Goal: Information Seeking & Learning: Compare options

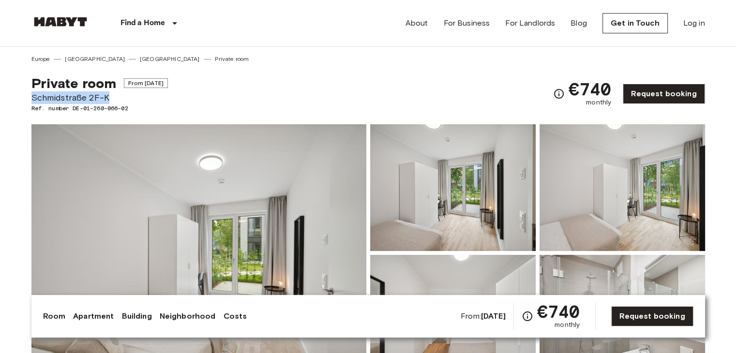
drag, startPoint x: 27, startPoint y: 95, endPoint x: 110, endPoint y: 102, distance: 83.9
copy span "Schmidstraße 2F-K"
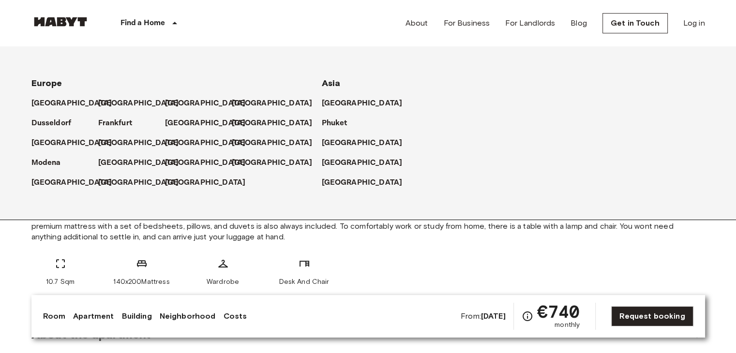
scroll to position [225, 0]
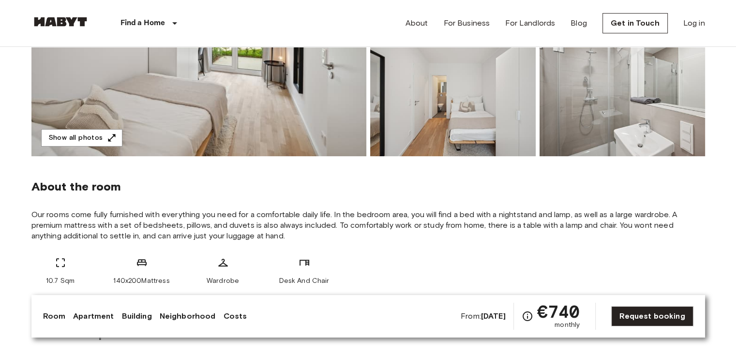
click at [113, 234] on span "Our rooms come fully furnished with everything you need for a comfortable daily…" at bounding box center [367, 225] width 673 height 32
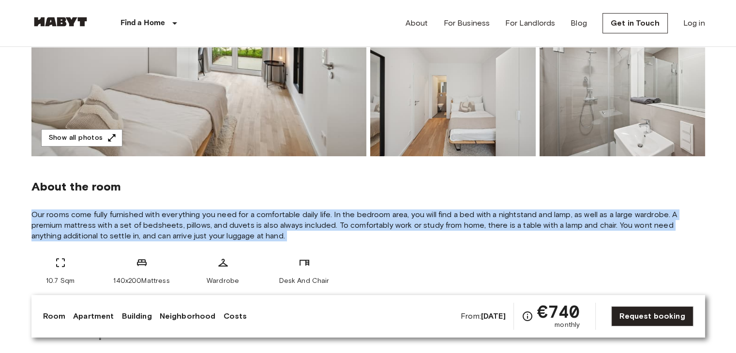
click at [113, 234] on span "Our rooms come fully furnished with everything you need for a comfortable daily…" at bounding box center [367, 225] width 673 height 32
click at [292, 227] on span "Our rooms come fully furnished with everything you need for a comfortable daily…" at bounding box center [367, 225] width 673 height 32
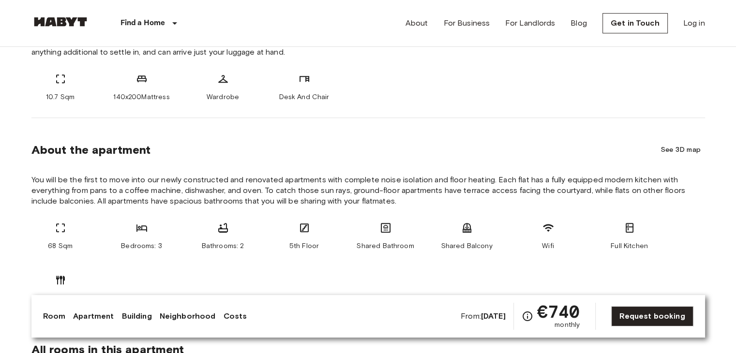
scroll to position [410, 0]
click at [246, 180] on span "You will be the first to move into our newly constructed and renovated apartmen…" at bounding box center [367, 190] width 673 height 32
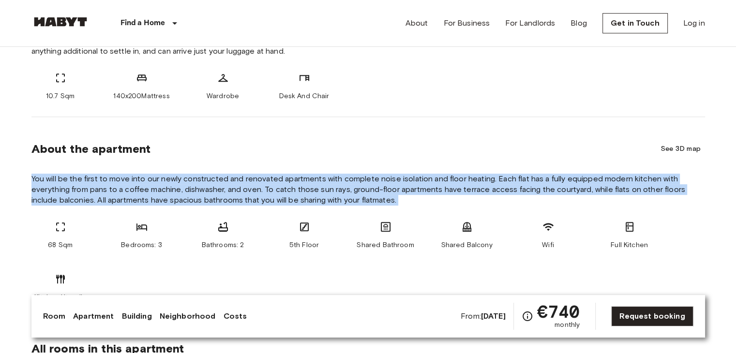
click at [246, 180] on span "You will be the first to move into our newly constructed and renovated apartmen…" at bounding box center [367, 190] width 673 height 32
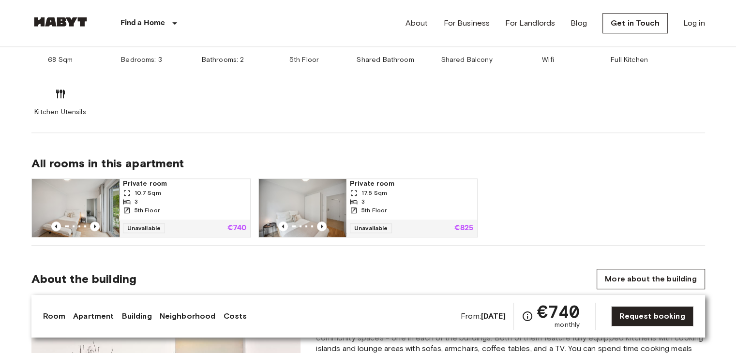
scroll to position [603, 0]
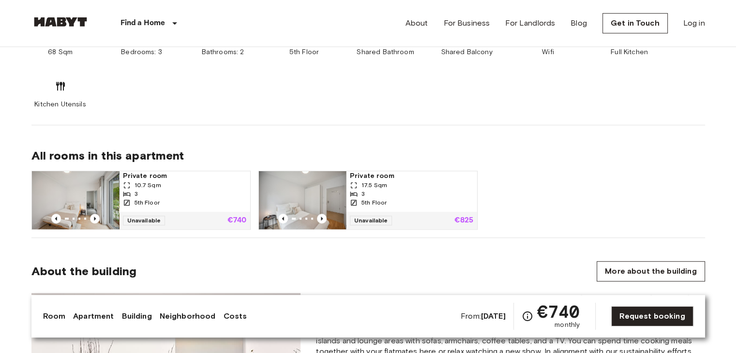
click at [279, 121] on section "About the apartment See 3D map You will be the first to move into our newly con…" at bounding box center [367, 24] width 673 height 201
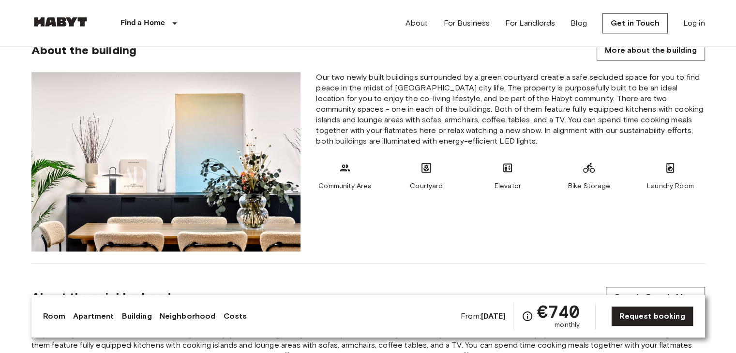
scroll to position [824, 0]
click at [376, 174] on div "Community Area Courtyard Elevator Bike Storage Laundry Room" at bounding box center [510, 177] width 388 height 29
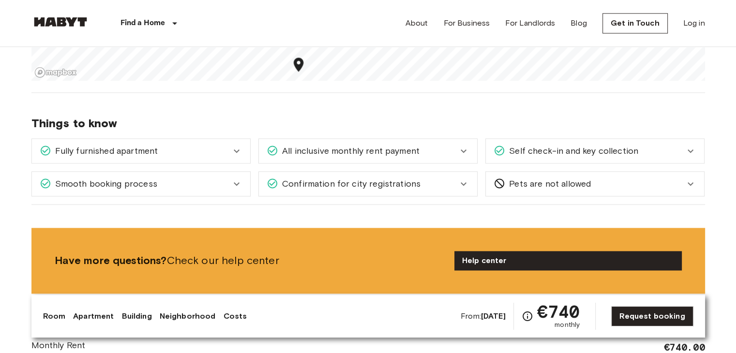
scroll to position [1259, 0]
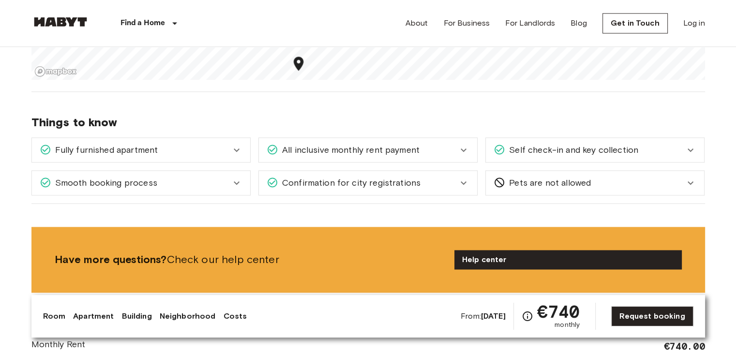
click at [358, 180] on span "Confirmation for city registrations" at bounding box center [349, 183] width 142 height 13
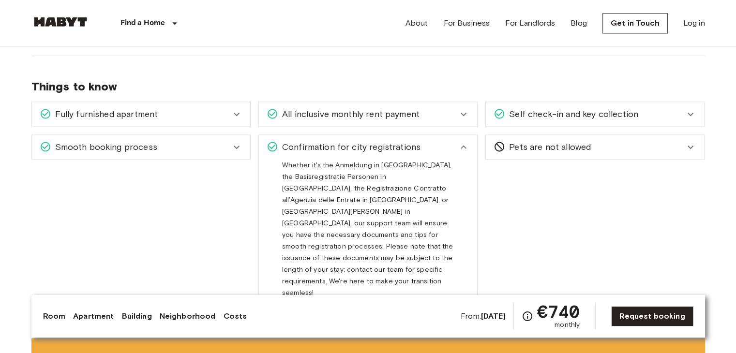
scroll to position [1295, 0]
click at [344, 122] on div "All inclusive monthly rent payment" at bounding box center [368, 114] width 218 height 24
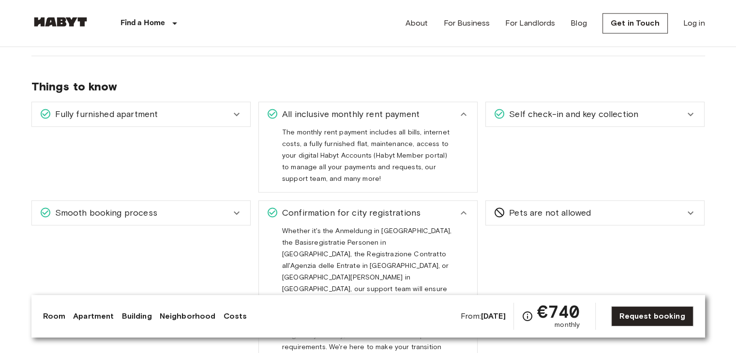
click at [587, 115] on span "Self check-in and key collection" at bounding box center [571, 114] width 133 height 13
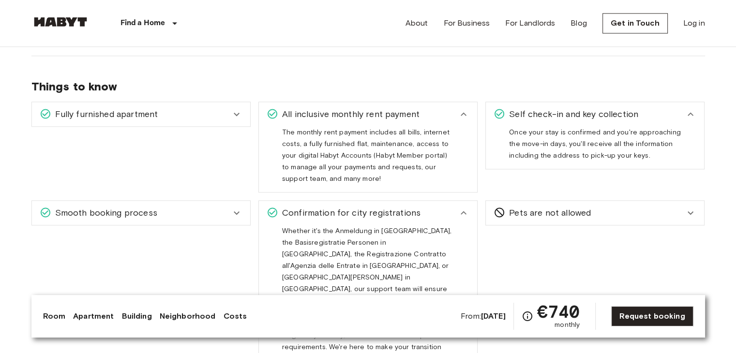
click at [110, 116] on span "Fully furnished apartment" at bounding box center [104, 114] width 107 height 13
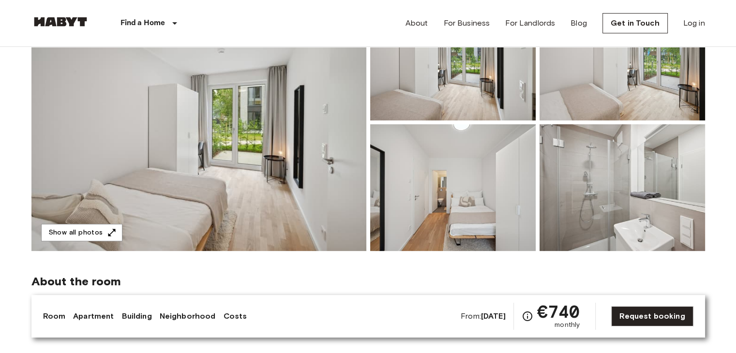
scroll to position [0, 0]
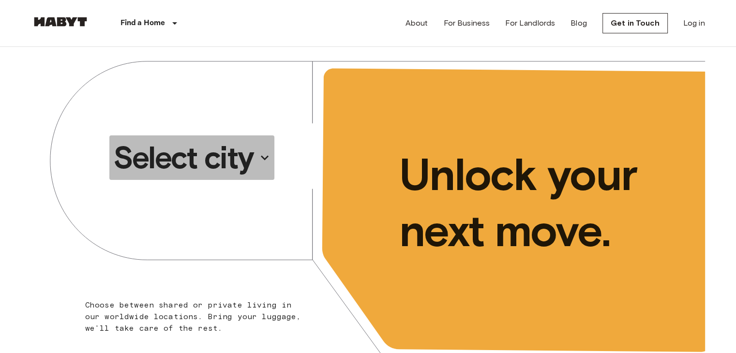
click at [186, 159] on p "Select city" at bounding box center [183, 157] width 140 height 39
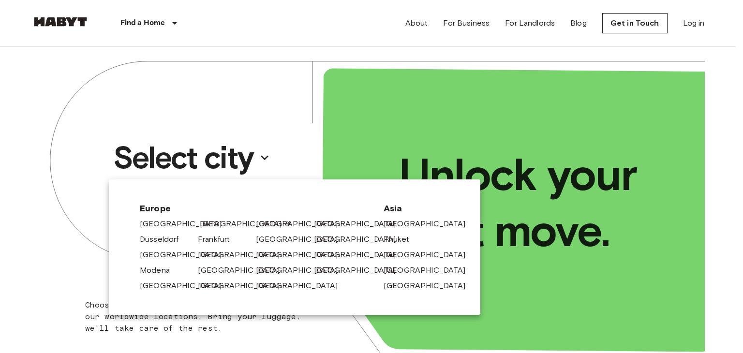
click at [208, 225] on link "[GEOGRAPHIC_DATA]" at bounding box center [246, 224] width 92 height 12
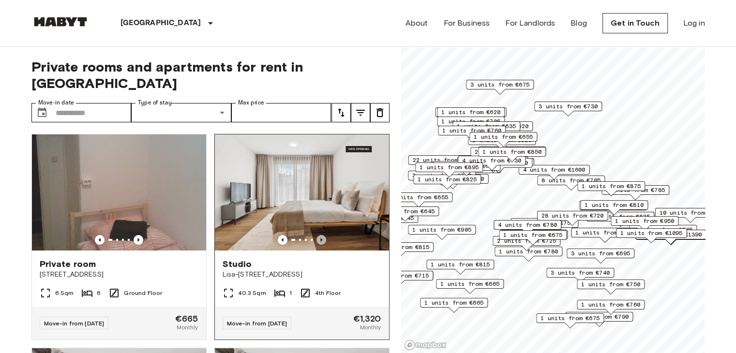
click at [316, 235] on icon "Previous image" at bounding box center [321, 240] width 10 height 10
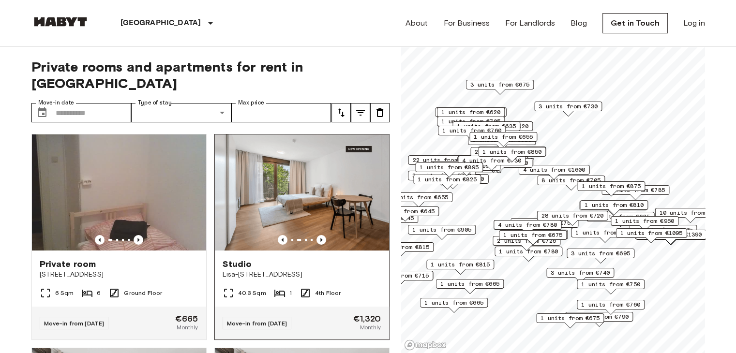
click at [265, 270] on span "Lisa-Fittko-Straße 13" at bounding box center [302, 275] width 159 height 10
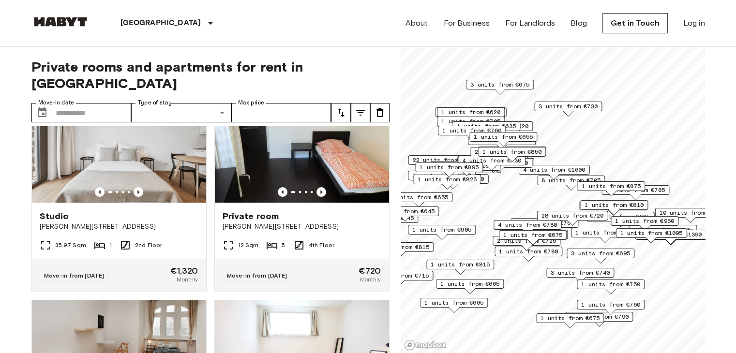
scroll to position [427, 0]
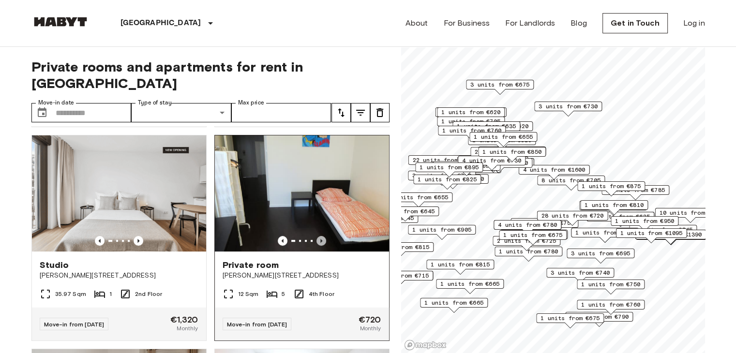
click at [318, 236] on icon "Previous image" at bounding box center [321, 241] width 10 height 10
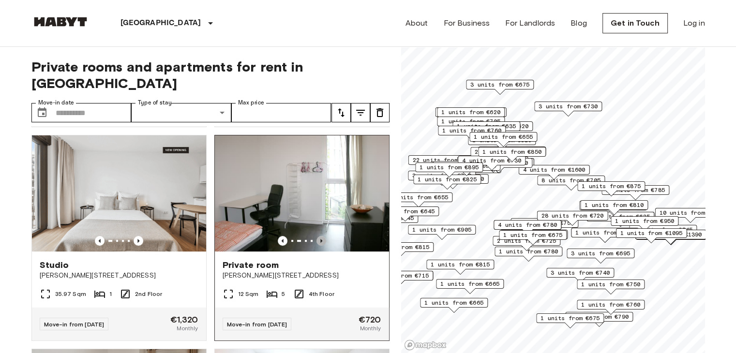
click at [318, 236] on icon "Previous image" at bounding box center [321, 241] width 10 height 10
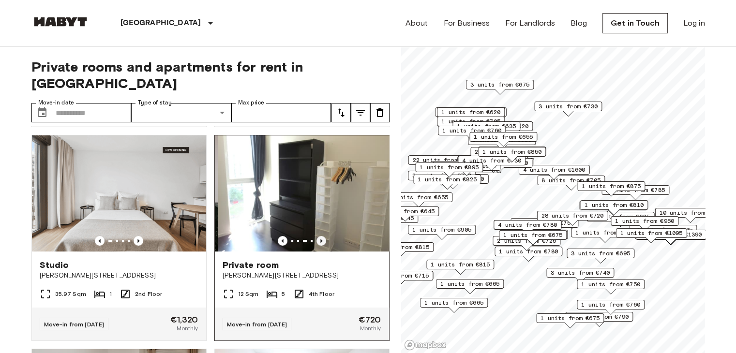
click at [318, 236] on icon "Previous image" at bounding box center [321, 241] width 10 height 10
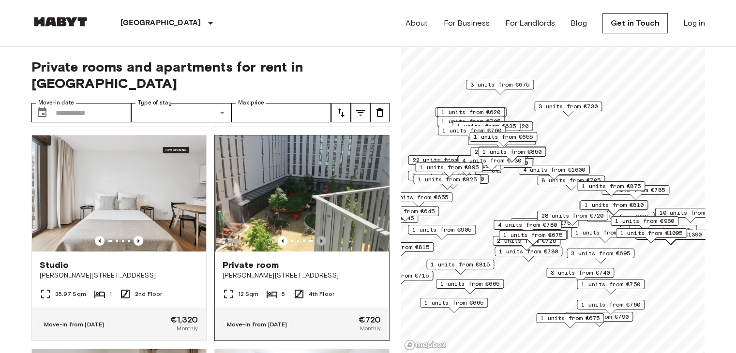
click at [318, 236] on icon "Previous image" at bounding box center [321, 241] width 10 height 10
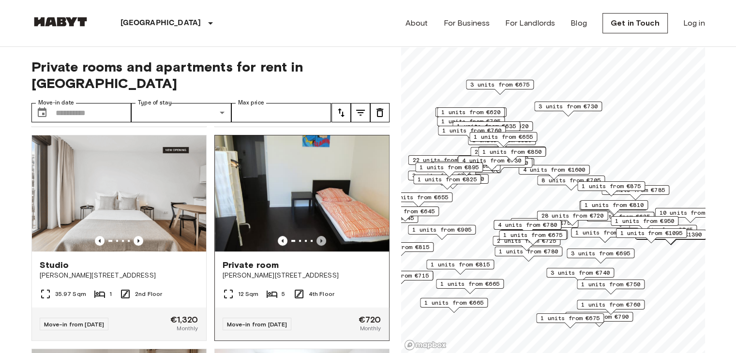
click at [318, 236] on icon "Previous image" at bounding box center [321, 241] width 10 height 10
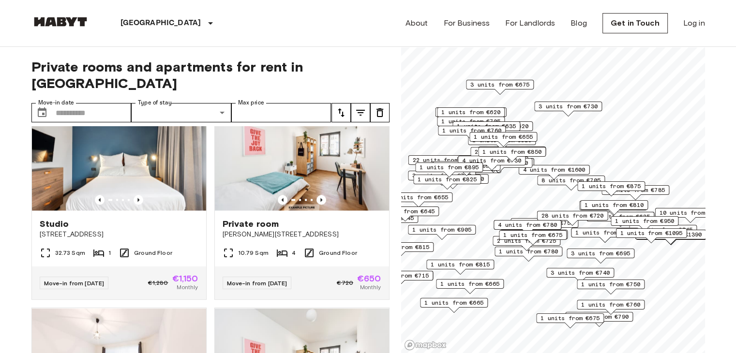
scroll to position [1751, 0]
click at [135, 204] on icon "Previous image" at bounding box center [139, 199] width 10 height 10
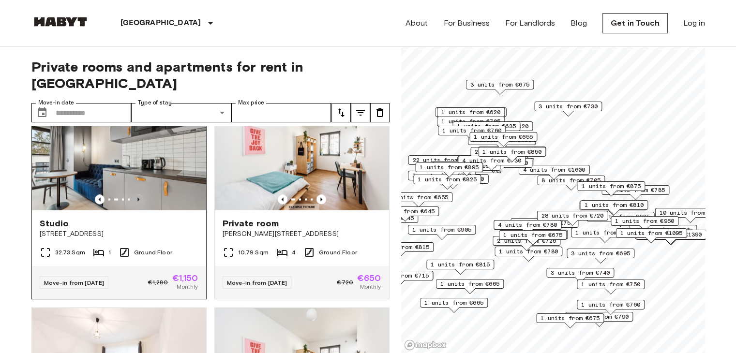
click at [135, 204] on icon "Previous image" at bounding box center [139, 199] width 10 height 10
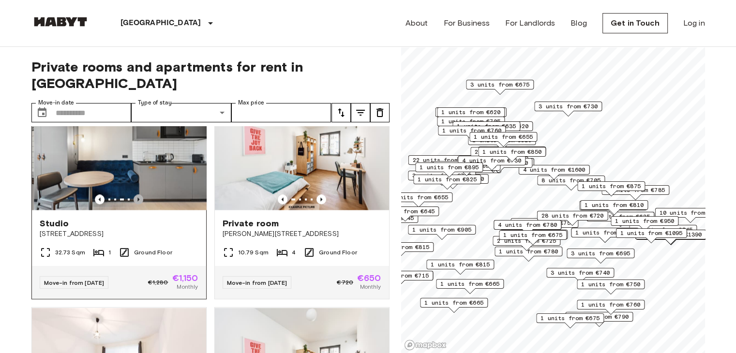
click at [135, 204] on icon "Previous image" at bounding box center [139, 199] width 10 height 10
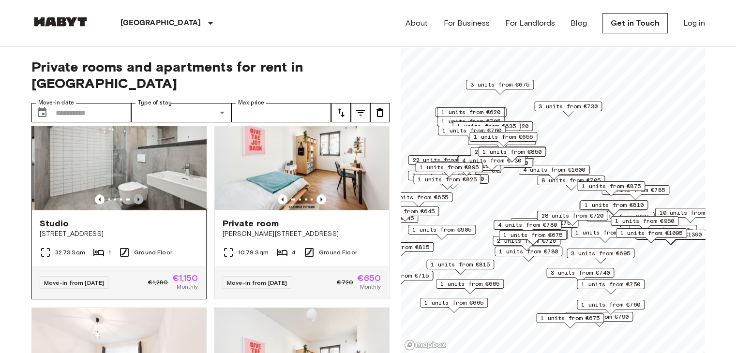
click at [135, 204] on icon "Previous image" at bounding box center [139, 199] width 10 height 10
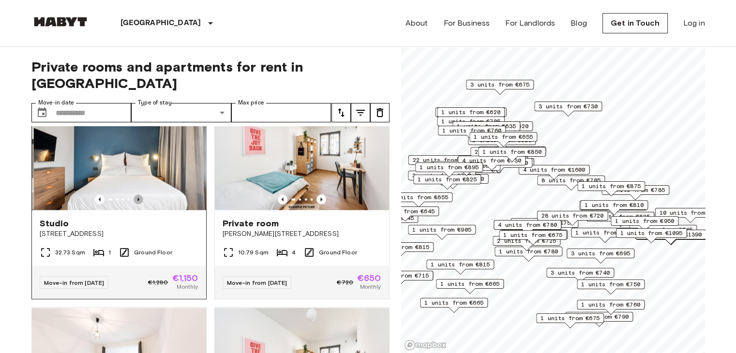
click at [135, 204] on icon "Previous image" at bounding box center [139, 199] width 10 height 10
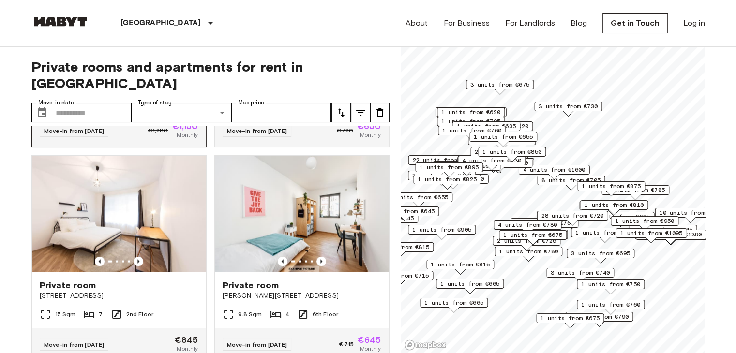
scroll to position [1967, 0]
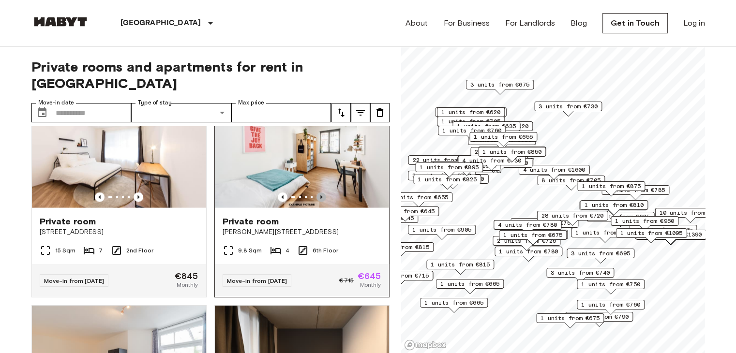
click at [316, 202] on icon "Previous image" at bounding box center [321, 198] width 10 height 10
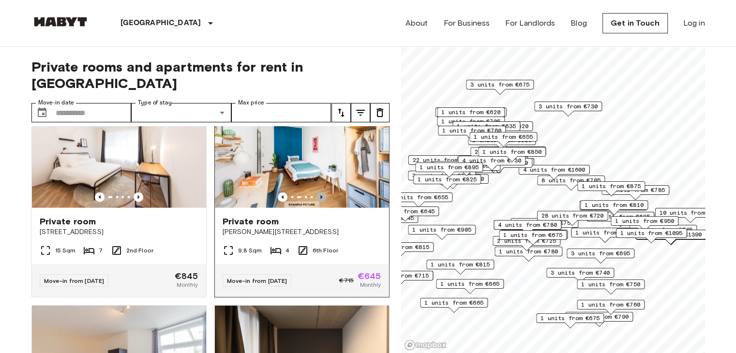
click at [316, 202] on icon "Previous image" at bounding box center [321, 198] width 10 height 10
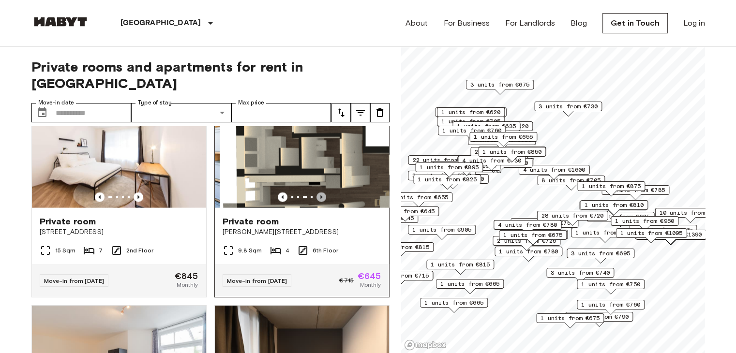
click at [316, 202] on icon "Previous image" at bounding box center [321, 198] width 10 height 10
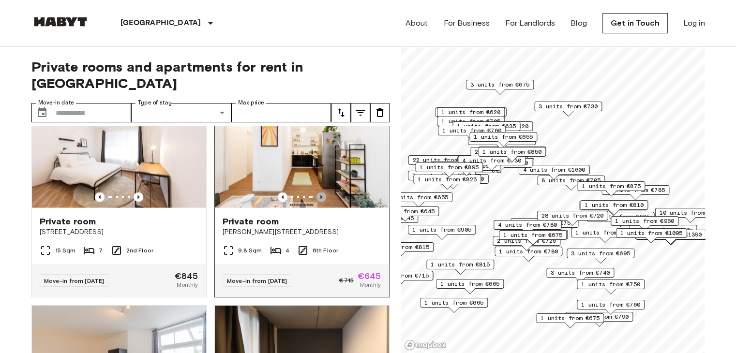
click at [316, 202] on icon "Previous image" at bounding box center [321, 198] width 10 height 10
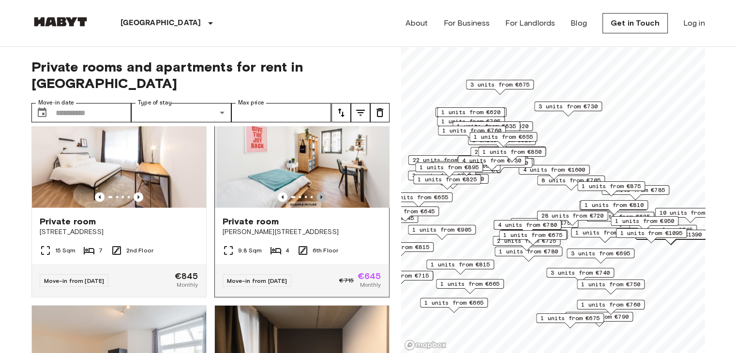
click at [316, 202] on icon "Previous image" at bounding box center [321, 198] width 10 height 10
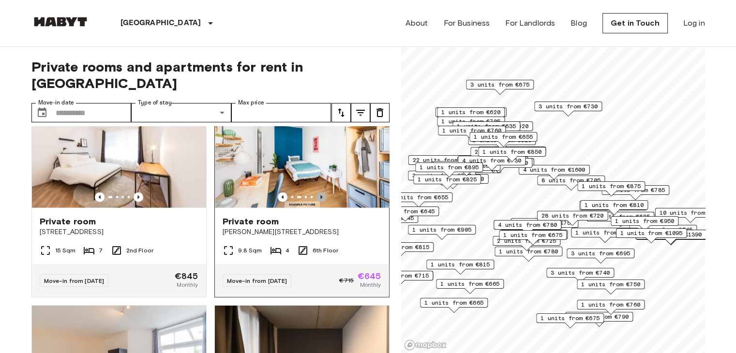
click at [316, 202] on icon "Previous image" at bounding box center [321, 198] width 10 height 10
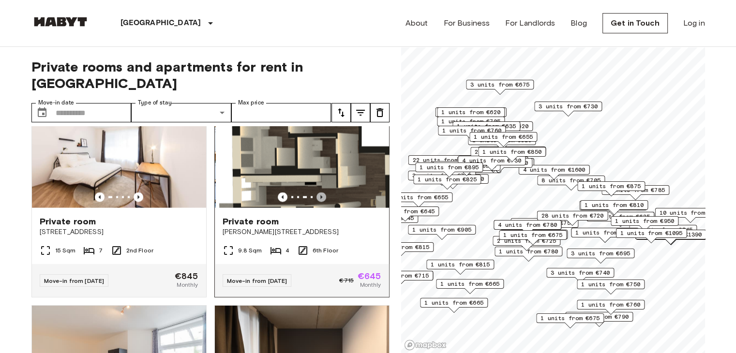
click at [316, 202] on icon "Previous image" at bounding box center [321, 198] width 10 height 10
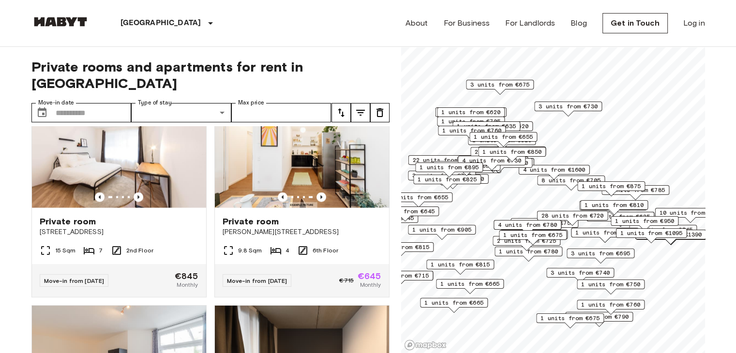
drag, startPoint x: 316, startPoint y: 182, endPoint x: 15, endPoint y: 251, distance: 308.2
click at [137, 199] on icon "Previous image" at bounding box center [138, 197] width 2 height 4
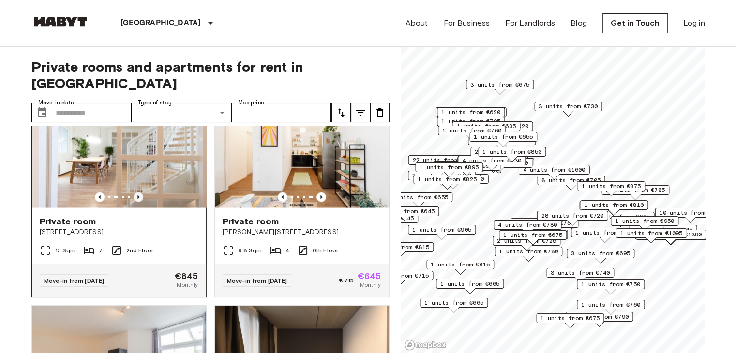
click at [137, 199] on icon "Previous image" at bounding box center [138, 197] width 2 height 4
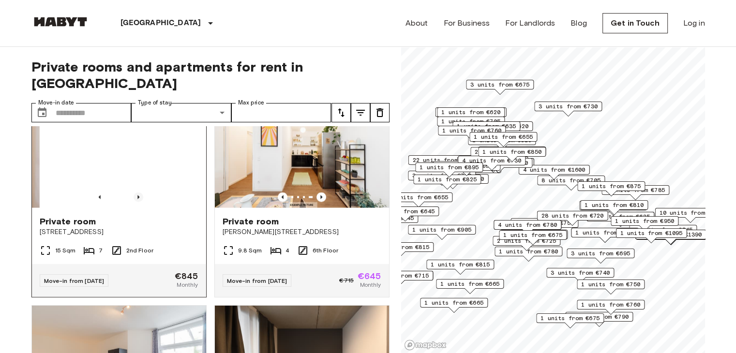
click at [137, 199] on icon "Previous image" at bounding box center [138, 197] width 2 height 4
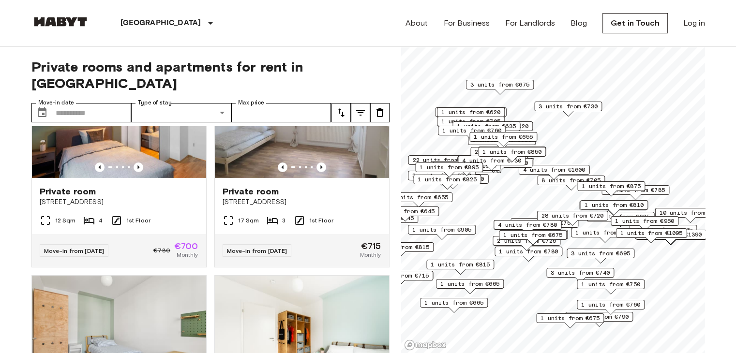
scroll to position [3065, 0]
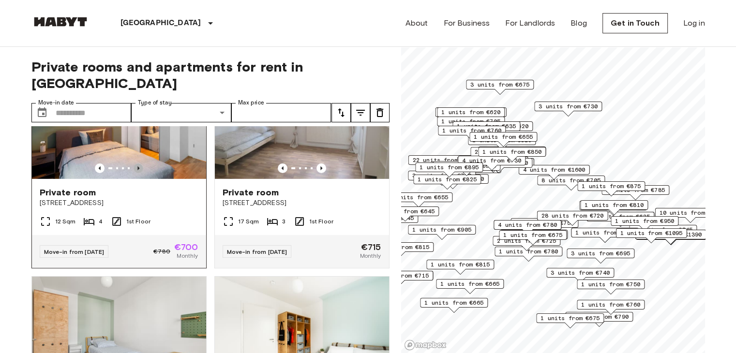
click at [135, 173] on icon "Previous image" at bounding box center [139, 169] width 10 height 10
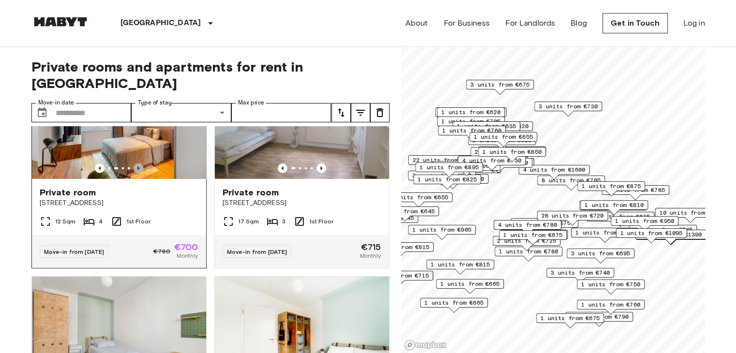
click at [135, 173] on icon "Previous image" at bounding box center [139, 169] width 10 height 10
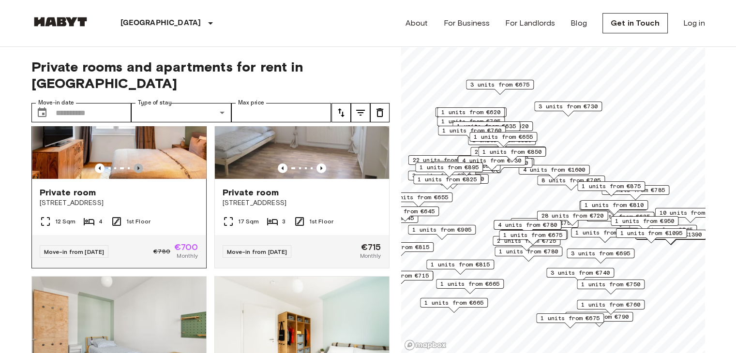
click at [135, 173] on icon "Previous image" at bounding box center [139, 169] width 10 height 10
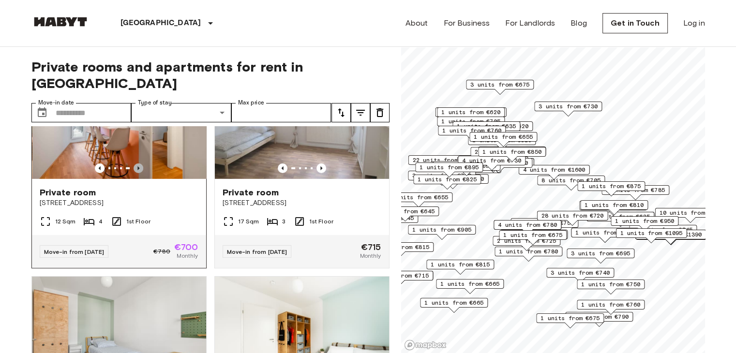
click at [135, 173] on icon "Previous image" at bounding box center [139, 169] width 10 height 10
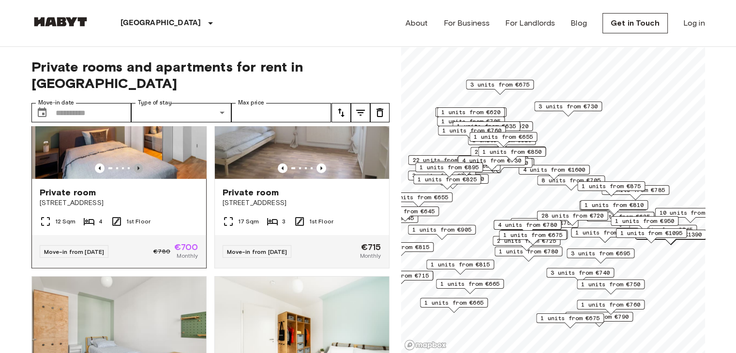
click at [135, 173] on icon "Previous image" at bounding box center [139, 169] width 10 height 10
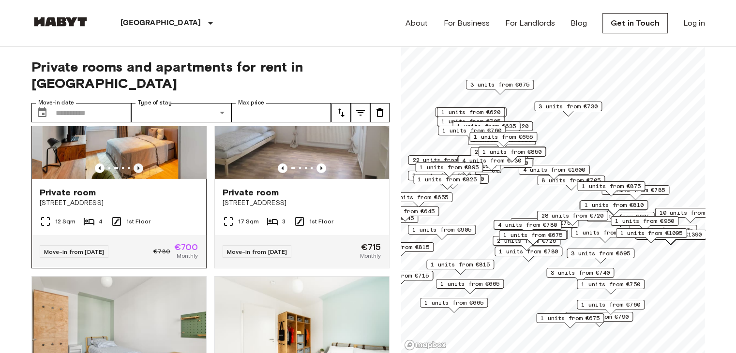
click at [135, 173] on icon "Previous image" at bounding box center [139, 169] width 10 height 10
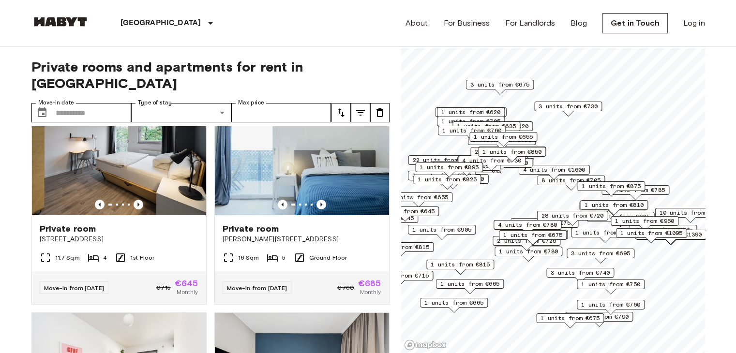
scroll to position [3747, 0]
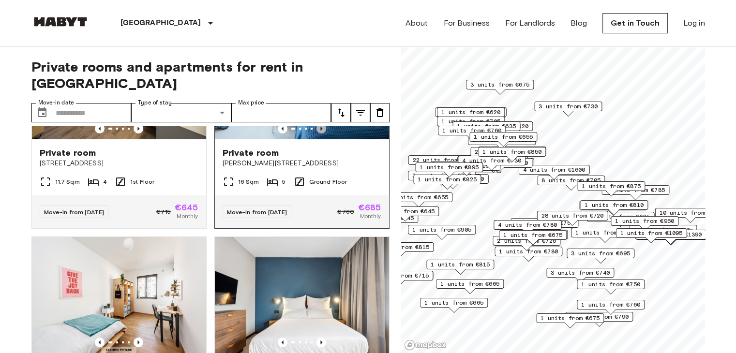
click at [316, 134] on icon "Previous image" at bounding box center [321, 129] width 10 height 10
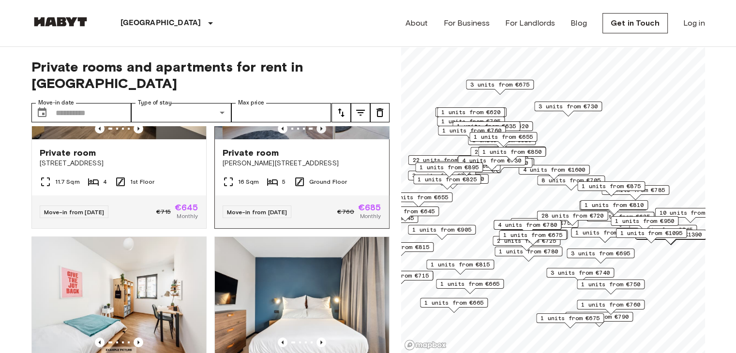
click at [316, 134] on icon "Previous image" at bounding box center [321, 129] width 10 height 10
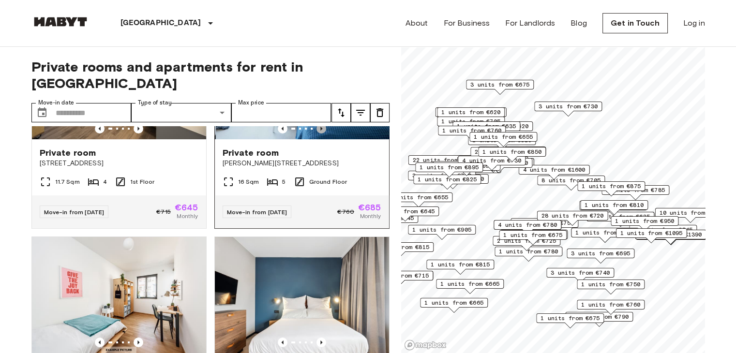
click at [316, 134] on icon "Previous image" at bounding box center [321, 129] width 10 height 10
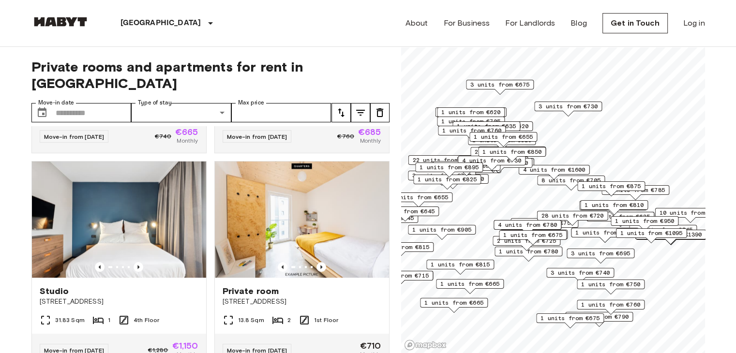
scroll to position [4606, 0]
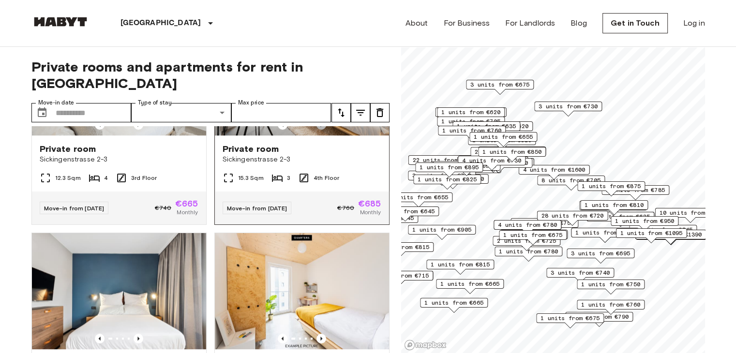
click at [316, 130] on icon "Previous image" at bounding box center [321, 125] width 10 height 10
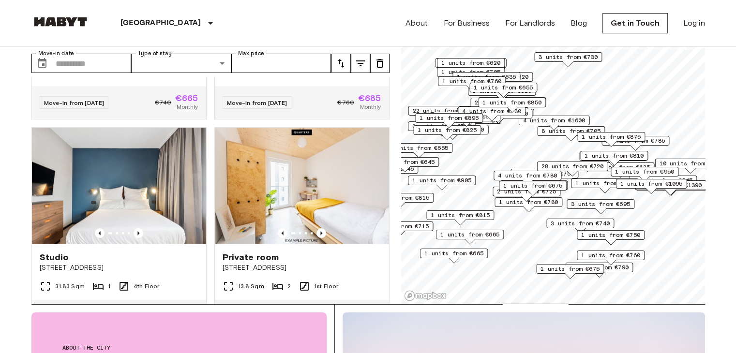
scroll to position [52, 0]
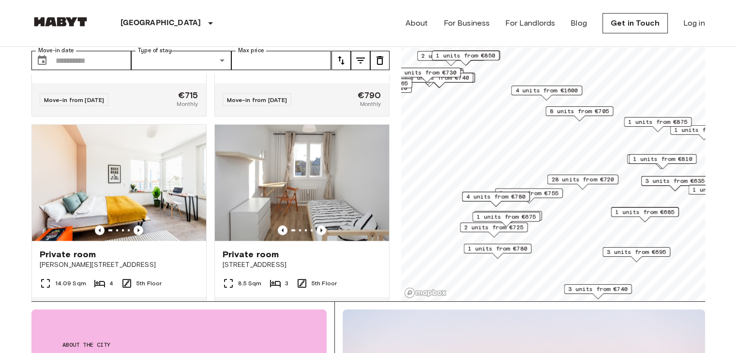
scroll to position [2912, 0]
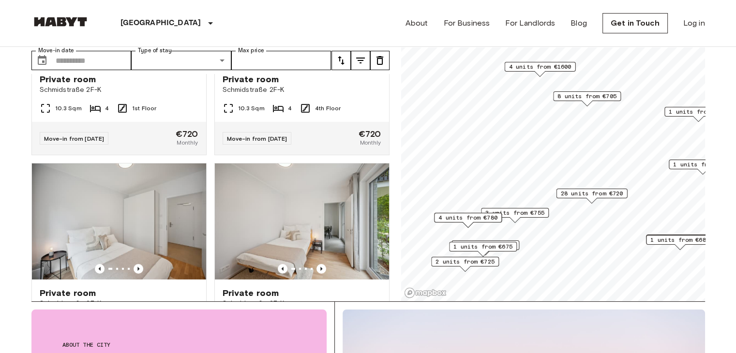
scroll to position [944, 0]
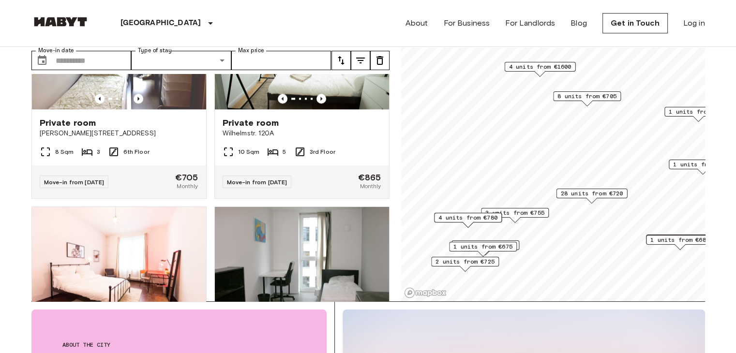
click at [579, 193] on span "28 units from €720" at bounding box center [591, 193] width 62 height 9
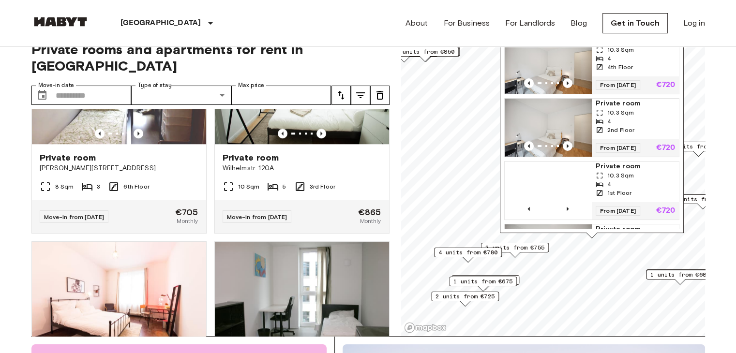
scroll to position [0, 0]
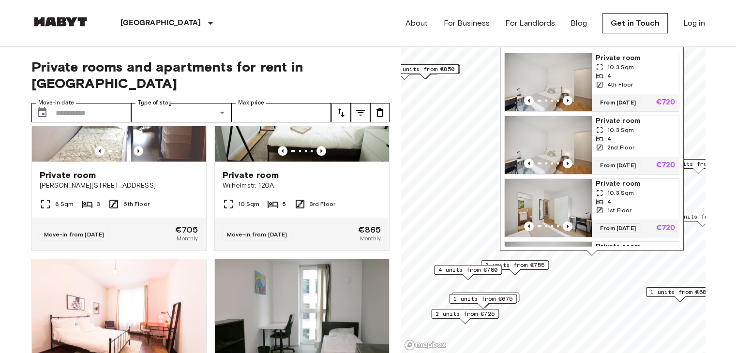
click at [567, 99] on icon "Previous image" at bounding box center [568, 101] width 10 height 10
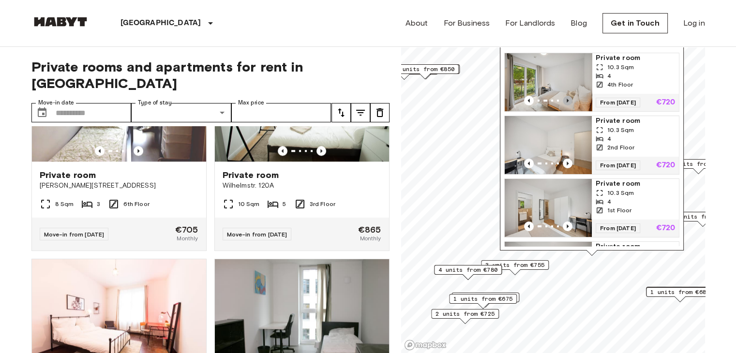
click at [567, 99] on icon "Previous image" at bounding box center [568, 101] width 10 height 10
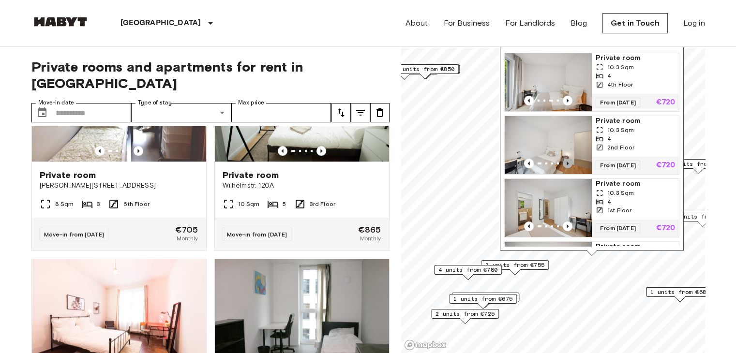
click at [566, 162] on icon "Previous image" at bounding box center [568, 164] width 10 height 10
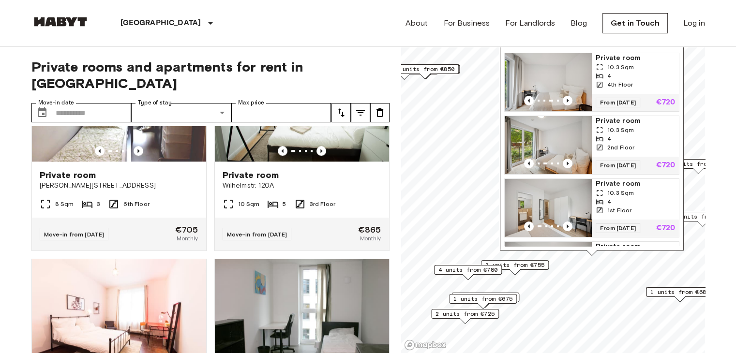
click at [542, 138] on img "Map marker" at bounding box center [548, 145] width 87 height 58
click at [548, 74] on img "Map marker" at bounding box center [548, 82] width 87 height 58
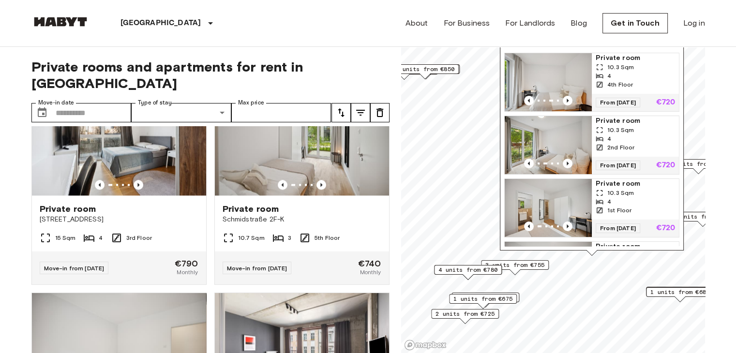
scroll to position [1552, 0]
click at [261, 180] on img at bounding box center [302, 137] width 174 height 116
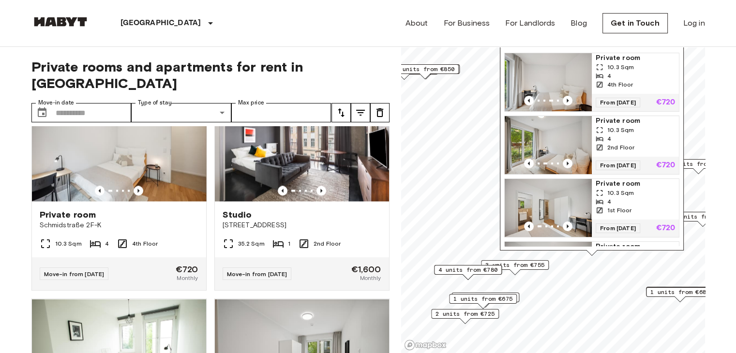
scroll to position [1759, 0]
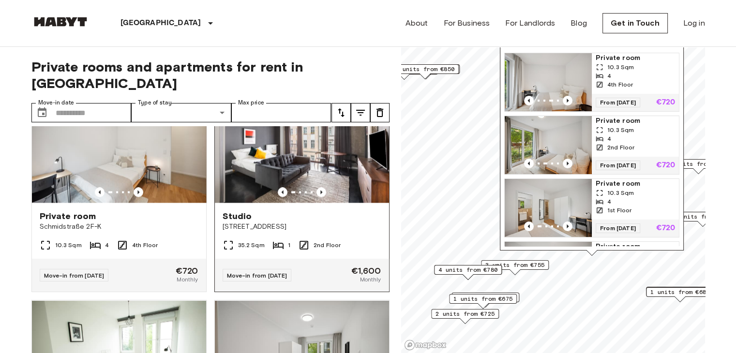
click at [335, 259] on div "35.2 Sqm 1 2nd Floor" at bounding box center [302, 248] width 174 height 19
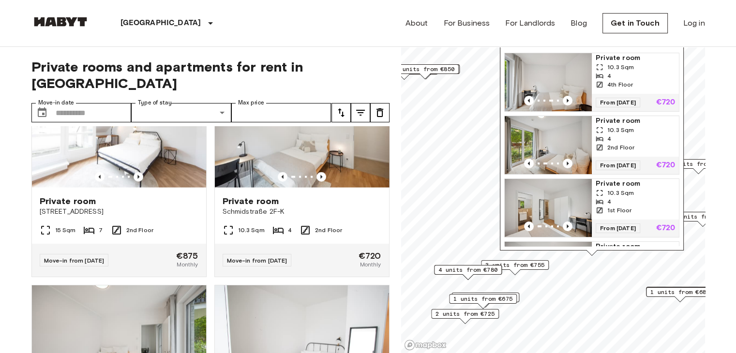
scroll to position [2200, 0]
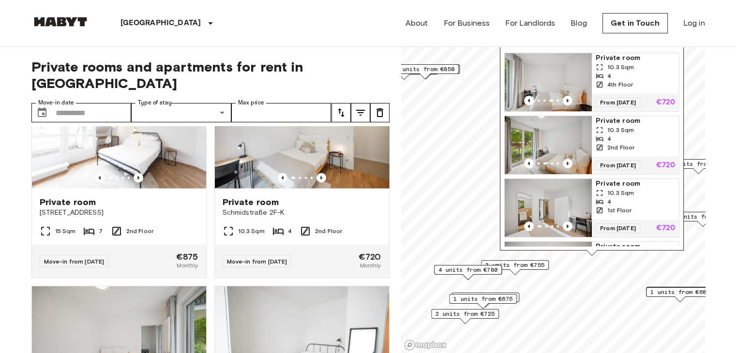
click at [510, 268] on span "3 units from €755" at bounding box center [514, 265] width 59 height 9
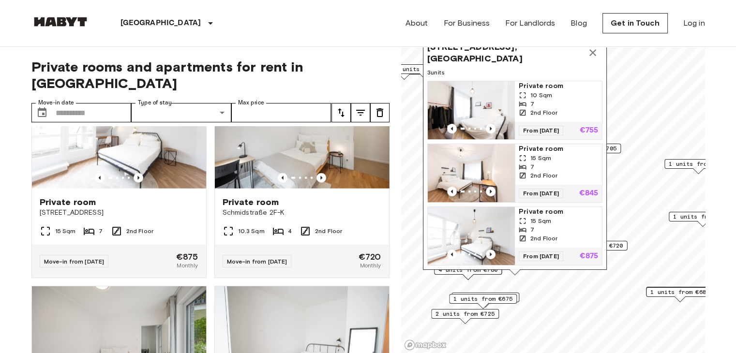
click at [495, 297] on span "1 units from €675" at bounding box center [482, 299] width 59 height 9
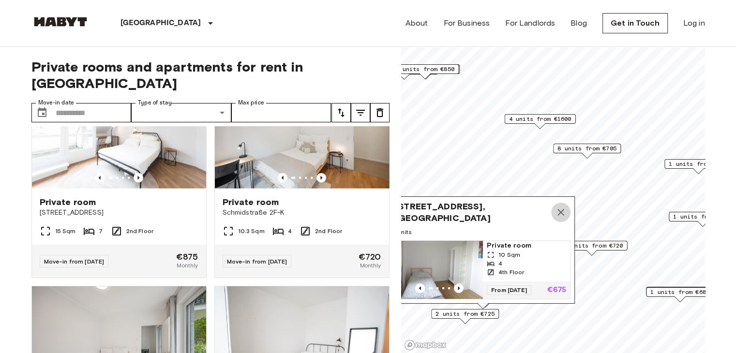
click at [563, 207] on icon "Map marker" at bounding box center [561, 213] width 12 height 12
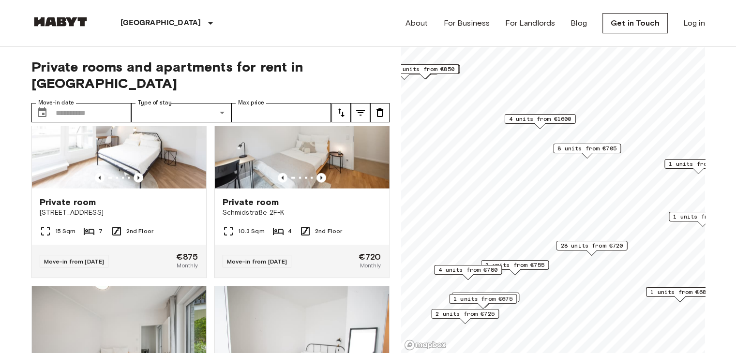
click at [588, 152] on span "8 units from €705" at bounding box center [586, 148] width 59 height 9
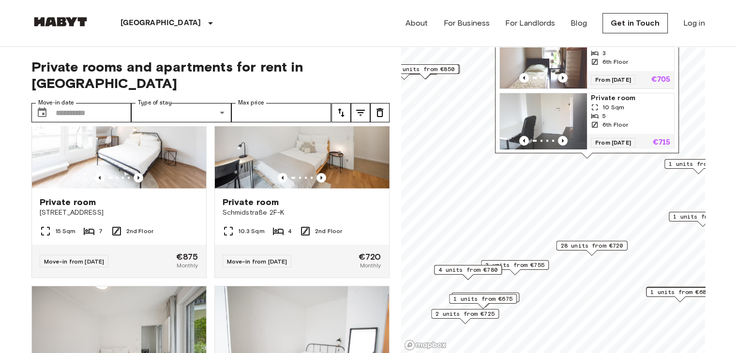
click at [678, 219] on span "1 units from €805" at bounding box center [702, 216] width 59 height 9
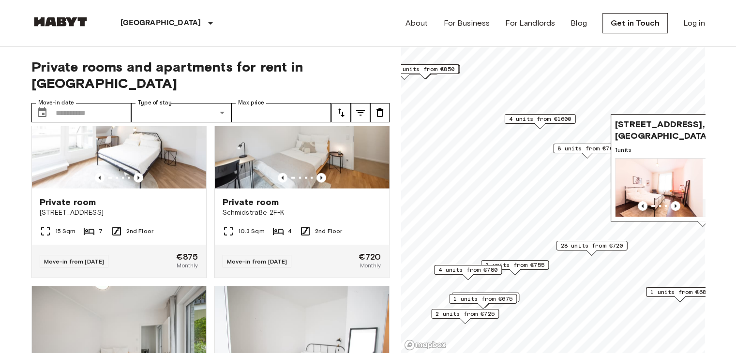
click at [548, 118] on span "4 units from €1600" at bounding box center [539, 119] width 62 height 9
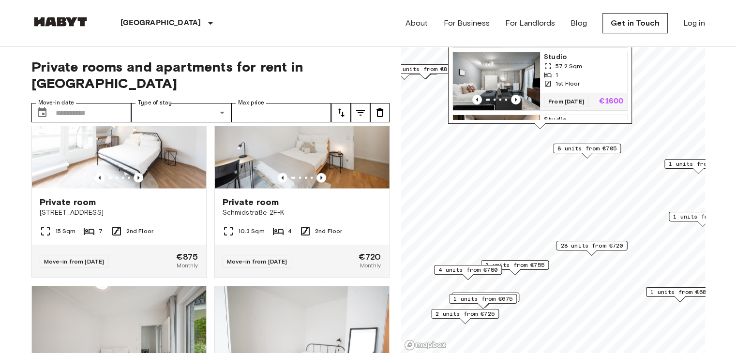
click at [512, 101] on icon "Previous image" at bounding box center [516, 100] width 10 height 10
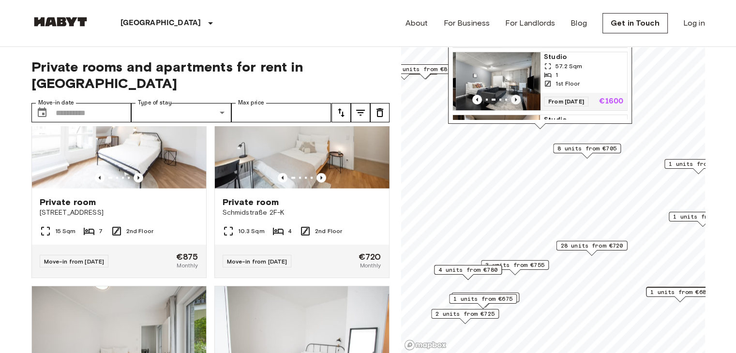
click at [512, 101] on icon "Previous image" at bounding box center [516, 100] width 10 height 10
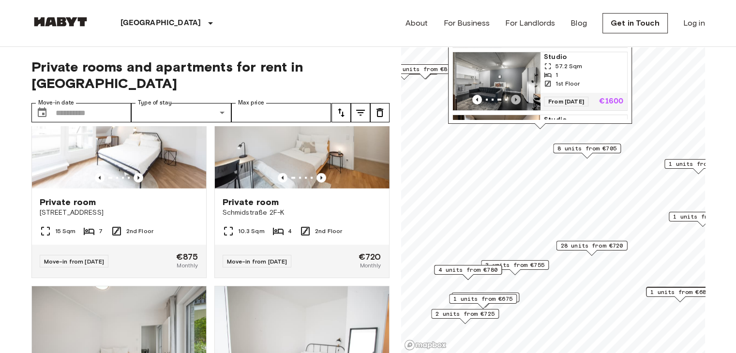
click at [512, 101] on icon "Previous image" at bounding box center [516, 100] width 10 height 10
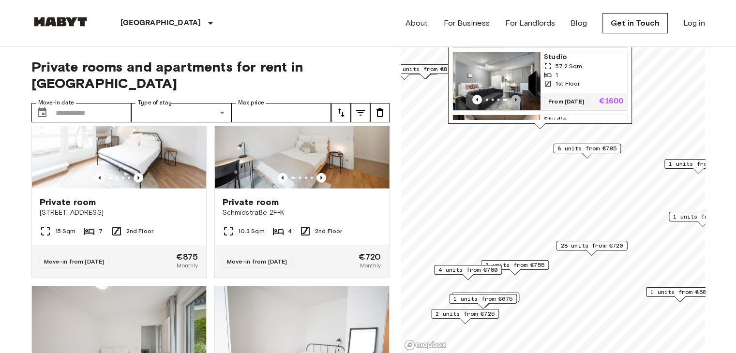
click at [512, 101] on icon "Previous image" at bounding box center [516, 100] width 10 height 10
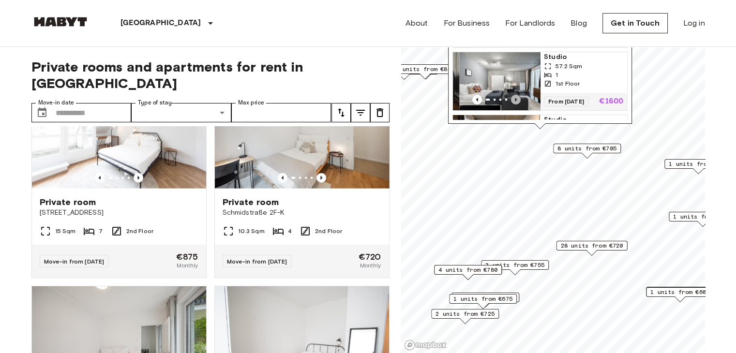
click at [512, 101] on icon "Previous image" at bounding box center [516, 100] width 10 height 10
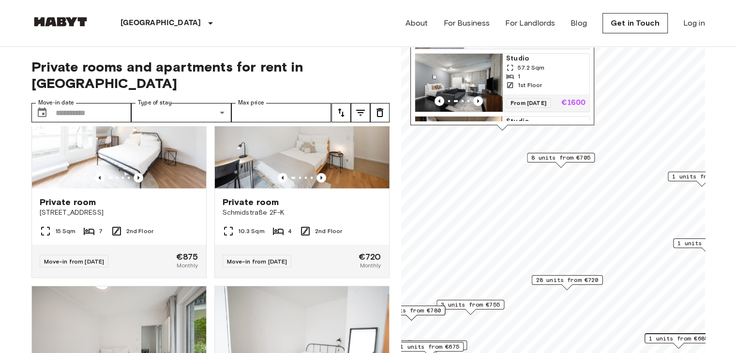
click at [358, 21] on div "Berlin Europe Amsterdam Berlin Brussels Cologne Dusseldorf Frankfurt Graz Hambu…" at bounding box center [367, 23] width 673 height 46
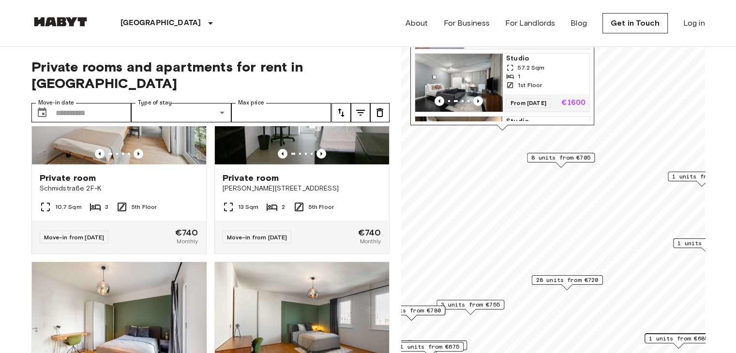
scroll to position [3510, 0]
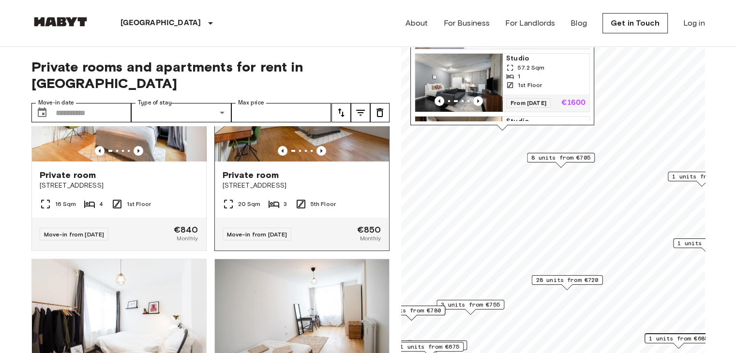
click at [297, 191] on span "Chausseestraße 59a" at bounding box center [302, 186] width 159 height 10
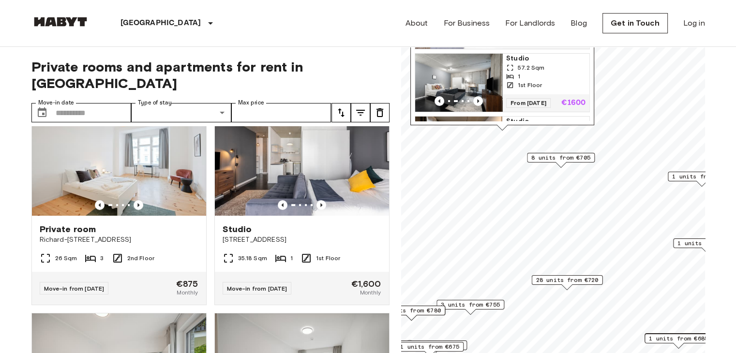
scroll to position [3939, 0]
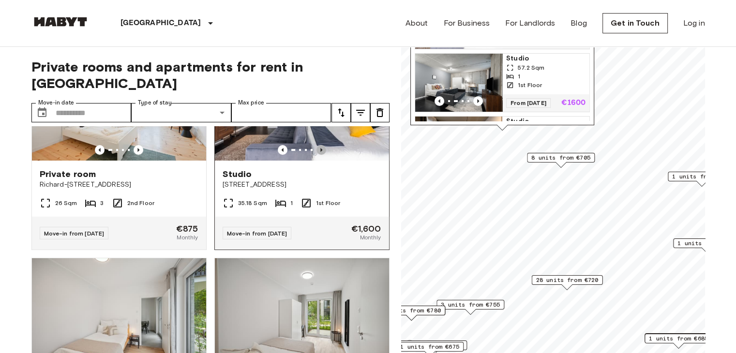
click at [316, 155] on icon "Previous image" at bounding box center [321, 150] width 10 height 10
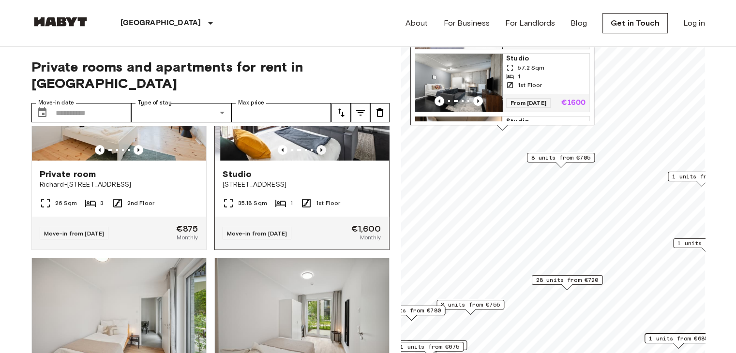
click at [316, 155] on icon "Previous image" at bounding box center [321, 150] width 10 height 10
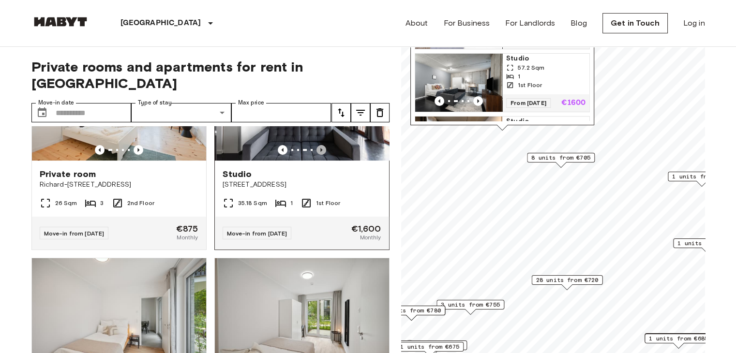
click at [316, 155] on icon "Previous image" at bounding box center [321, 150] width 10 height 10
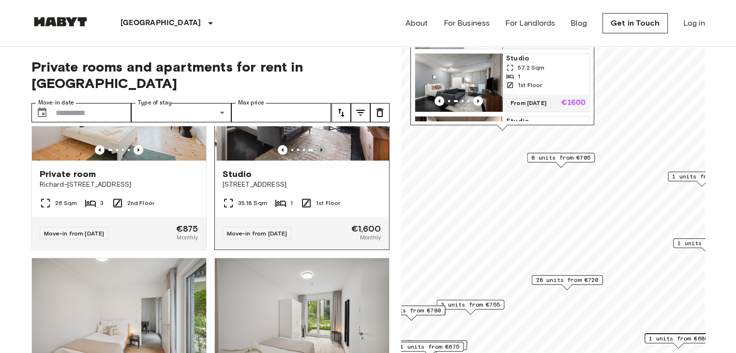
click at [316, 155] on icon "Previous image" at bounding box center [321, 150] width 10 height 10
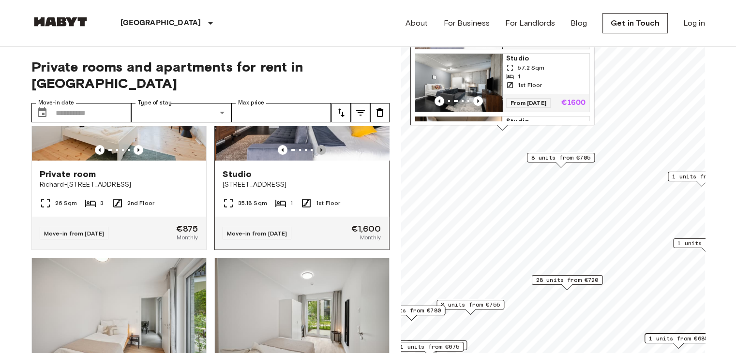
click at [316, 155] on icon "Previous image" at bounding box center [321, 150] width 10 height 10
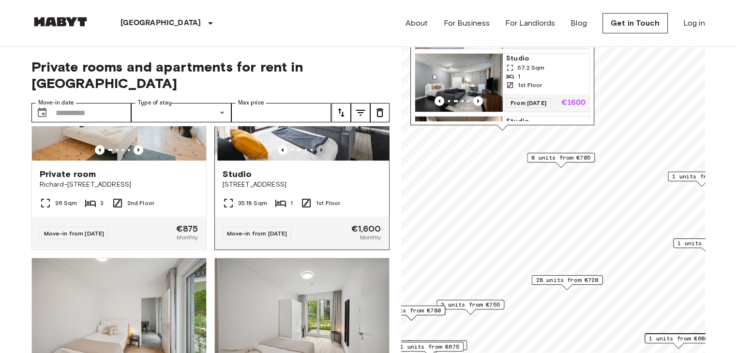
click at [316, 155] on icon "Previous image" at bounding box center [321, 150] width 10 height 10
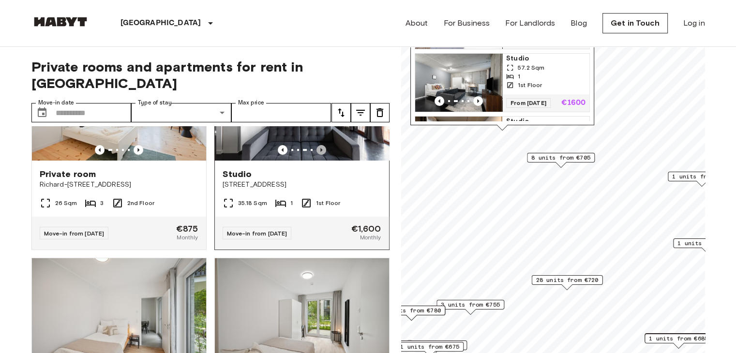
click at [316, 155] on icon "Previous image" at bounding box center [321, 150] width 10 height 10
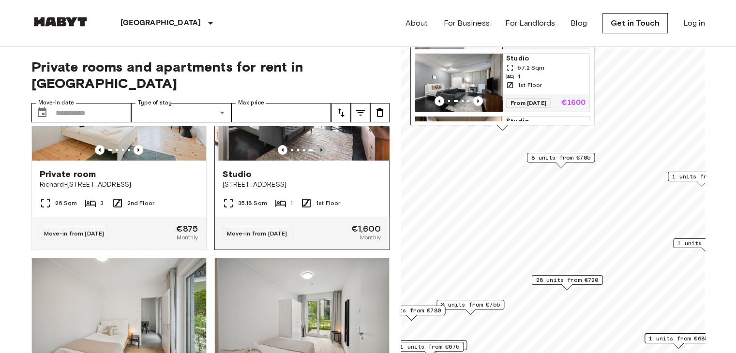
click at [316, 155] on icon "Previous image" at bounding box center [321, 150] width 10 height 10
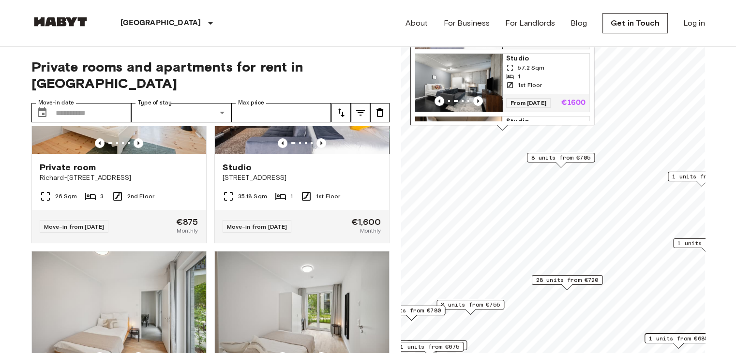
scroll to position [3945, 0]
click at [137, 149] on icon "Previous image" at bounding box center [139, 144] width 10 height 10
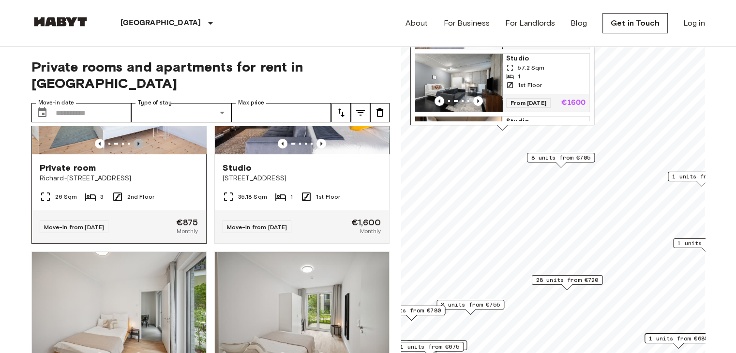
click at [137, 149] on icon "Previous image" at bounding box center [139, 144] width 10 height 10
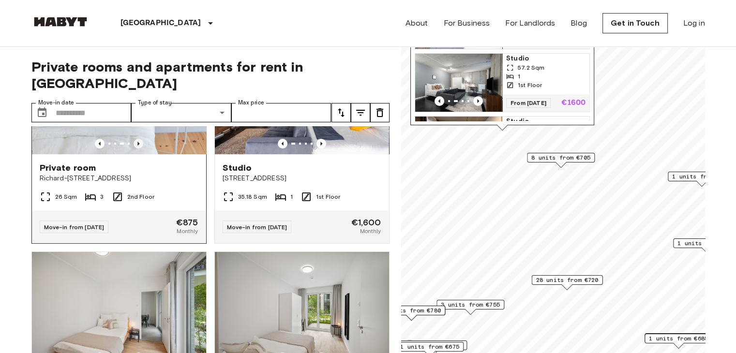
click at [137, 149] on icon "Previous image" at bounding box center [139, 144] width 10 height 10
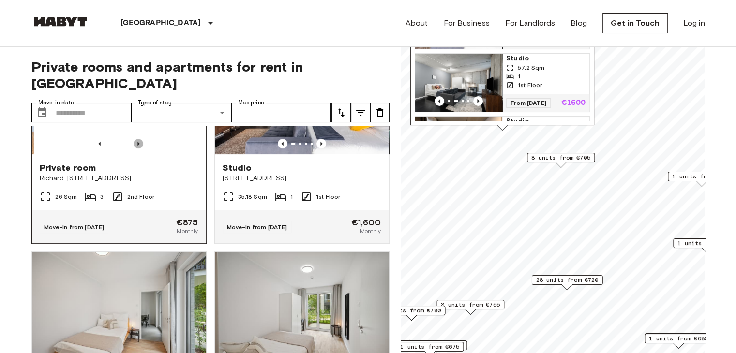
click at [137, 149] on icon "Previous image" at bounding box center [139, 144] width 10 height 10
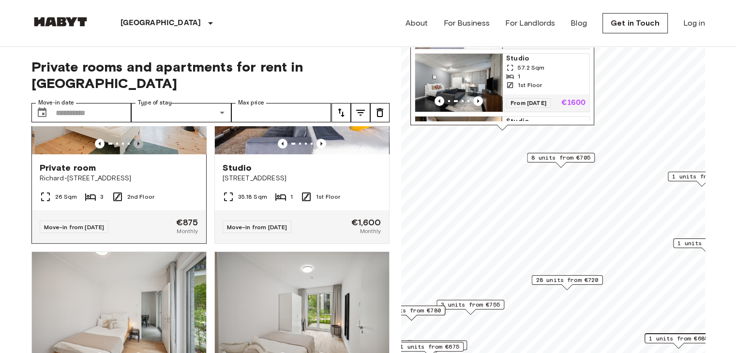
click at [137, 149] on icon "Previous image" at bounding box center [139, 144] width 10 height 10
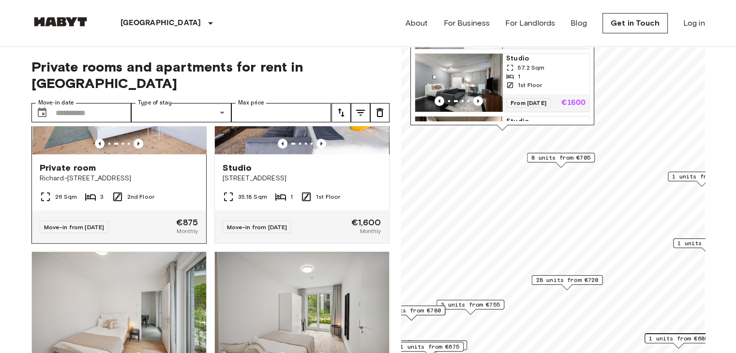
click at [143, 154] on img at bounding box center [120, 96] width 174 height 116
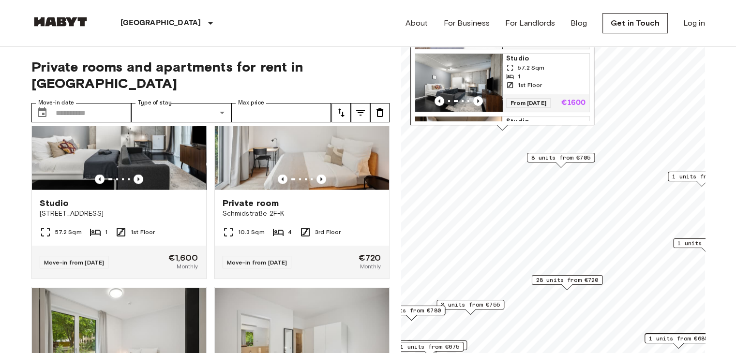
scroll to position [5685, 0]
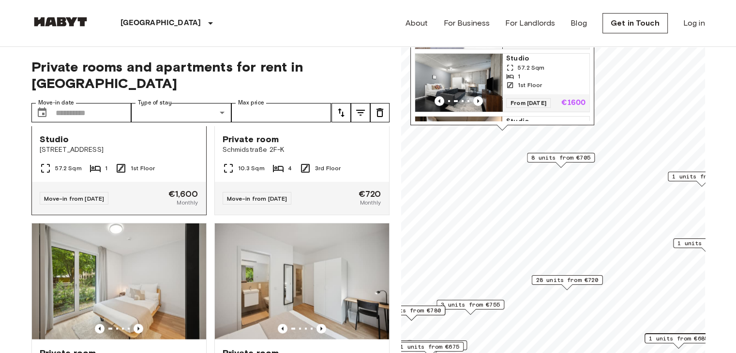
click at [138, 120] on icon "Previous image" at bounding box center [139, 115] width 10 height 10
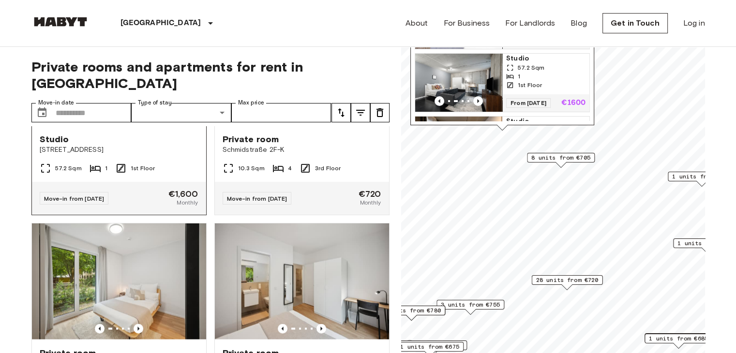
click at [138, 120] on icon "Previous image" at bounding box center [139, 115] width 10 height 10
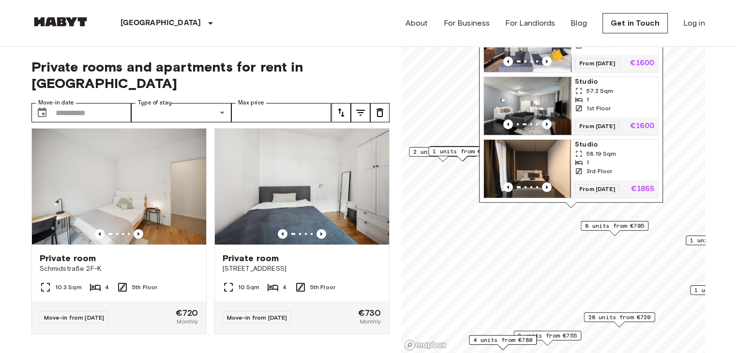
scroll to position [0, 0]
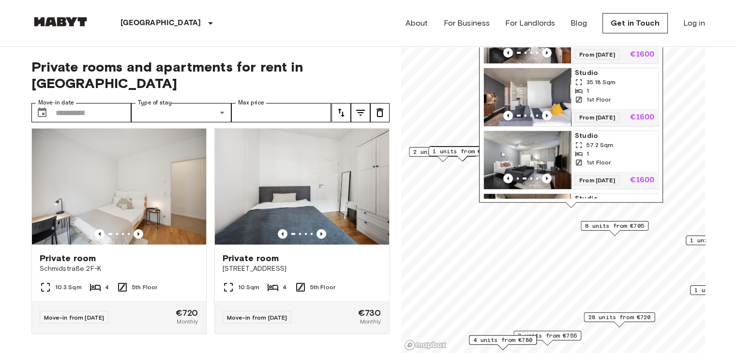
click at [524, 58] on div "Map marker" at bounding box center [527, 34] width 87 height 58
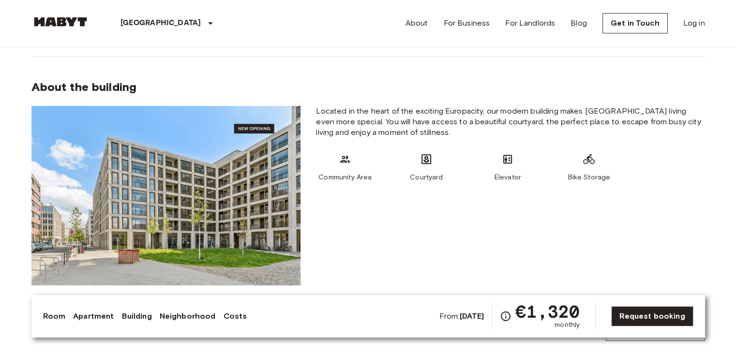
scroll to position [699, 0]
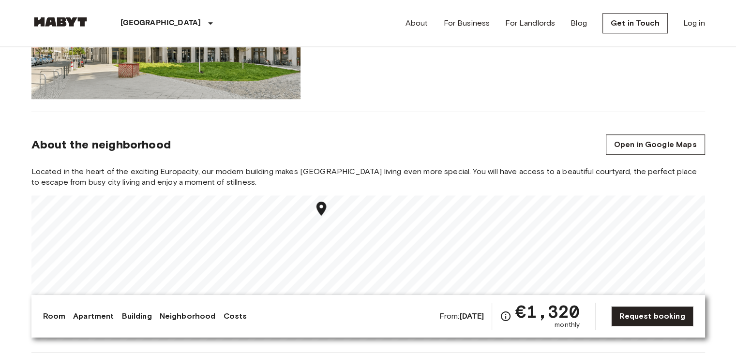
click at [268, 175] on div "Located in the heart of the exciting Europacity, our modern building makes [GEO…" at bounding box center [367, 253] width 673 height 174
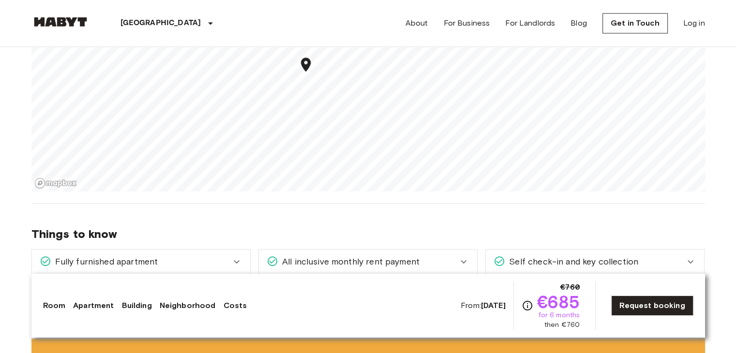
scroll to position [832, 0]
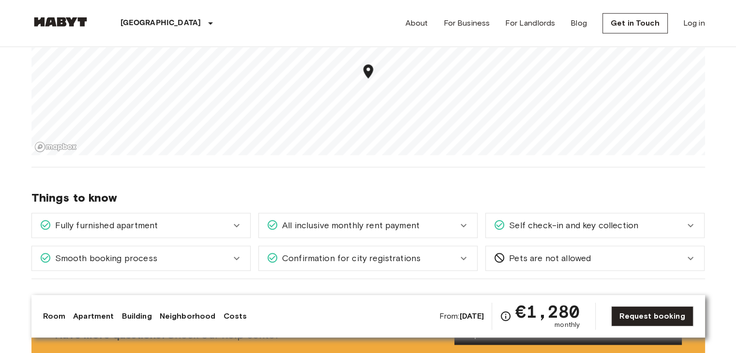
scroll to position [884, 0]
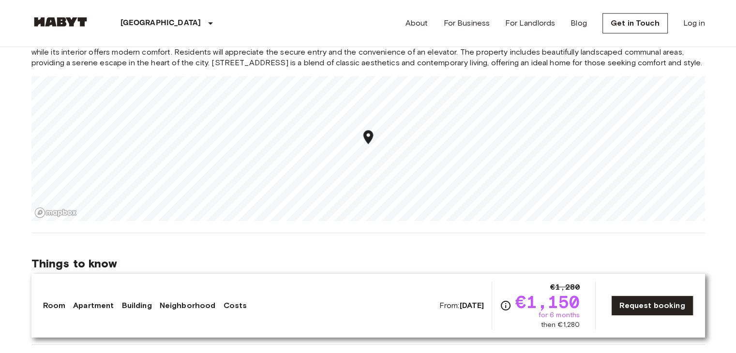
scroll to position [874, 0]
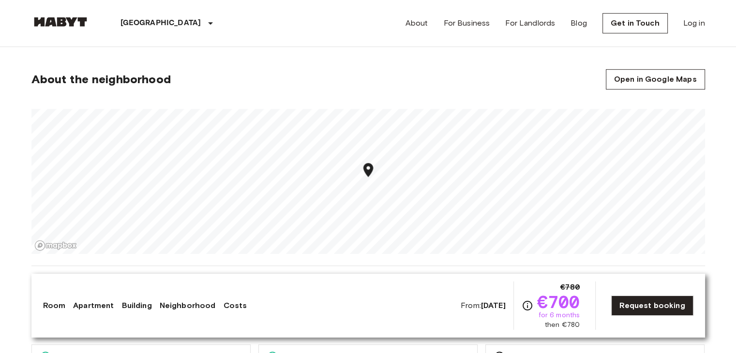
scroll to position [594, 0]
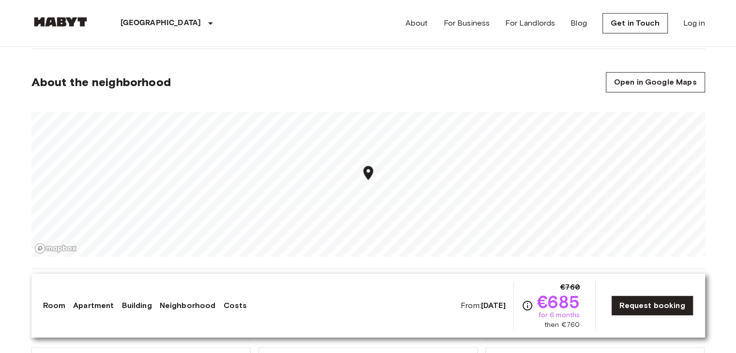
scroll to position [714, 0]
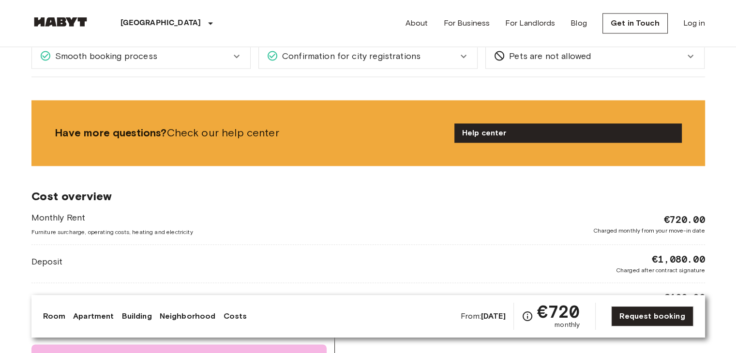
scroll to position [1085, 0]
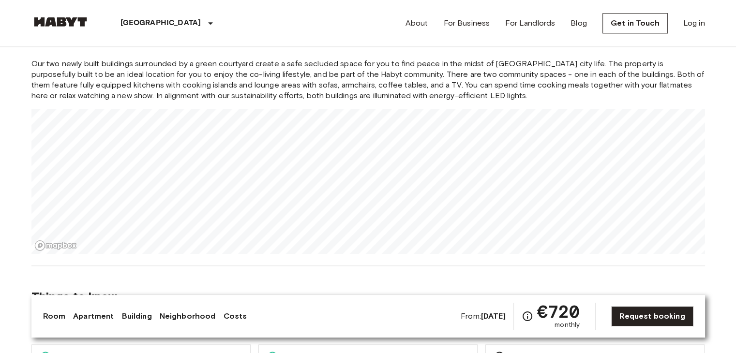
click at [406, 311] on div "Europe Germany Berlin Private room Private room From Jan 4 2026 Schmidstraße 2F…" at bounding box center [368, 240] width 697 height 2557
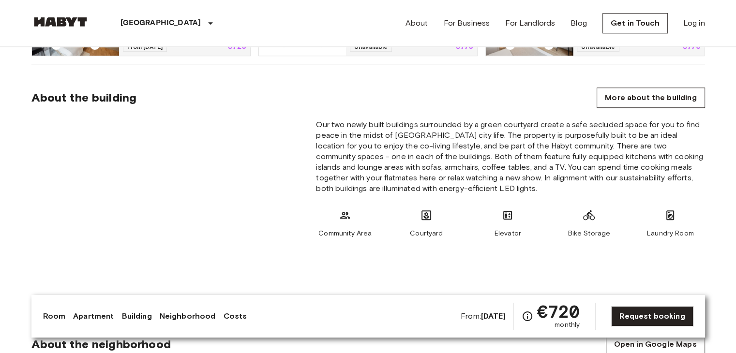
scroll to position [631, 0]
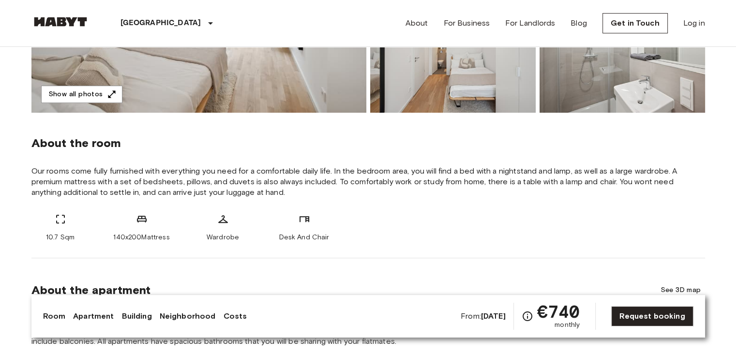
scroll to position [215, 0]
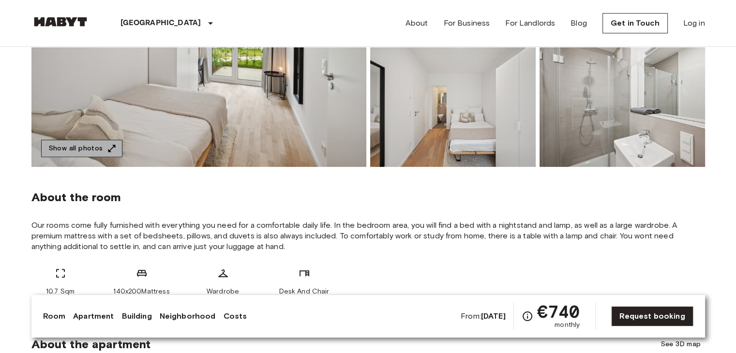
click at [87, 149] on button "Show all photos" at bounding box center [81, 149] width 81 height 18
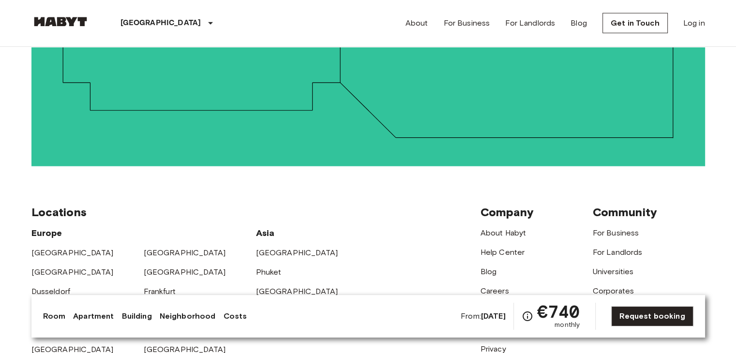
scroll to position [2631, 0]
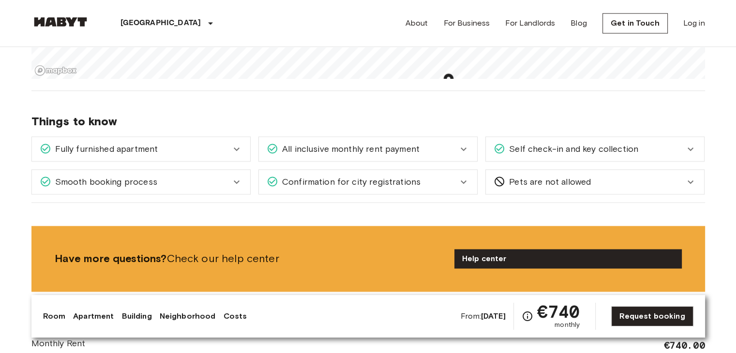
scroll to position [1260, 0]
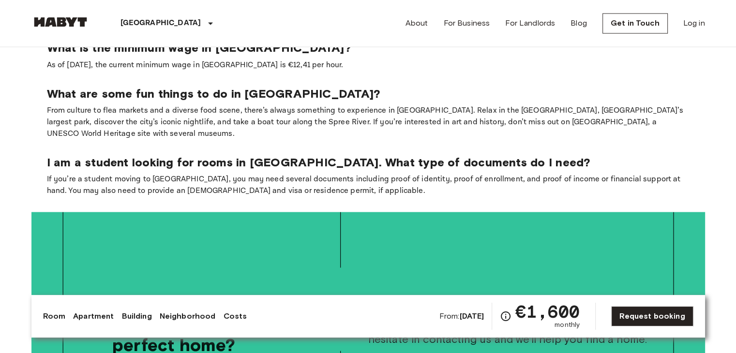
scroll to position [1782, 0]
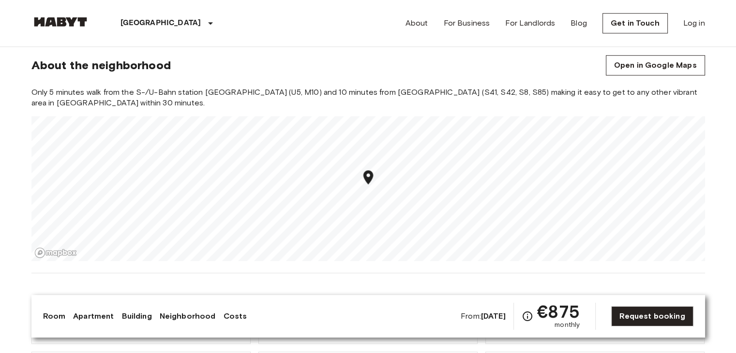
scroll to position [772, 0]
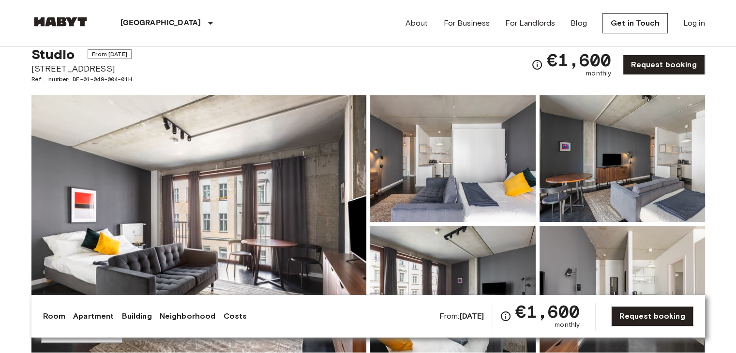
scroll to position [29, 0]
click at [454, 183] on img at bounding box center [452, 158] width 165 height 127
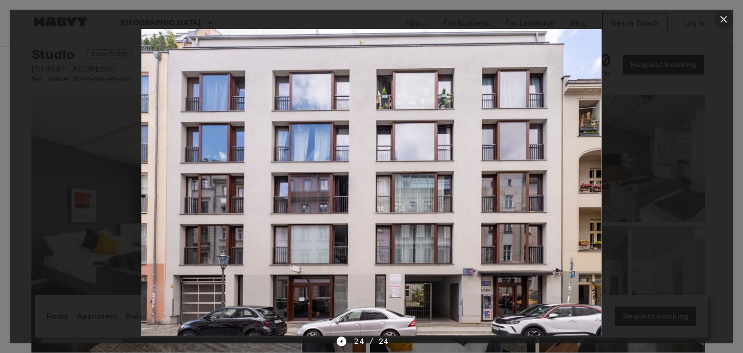
click at [726, 22] on icon "button" at bounding box center [723, 19] width 7 height 7
